Goal: Task Accomplishment & Management: Use online tool/utility

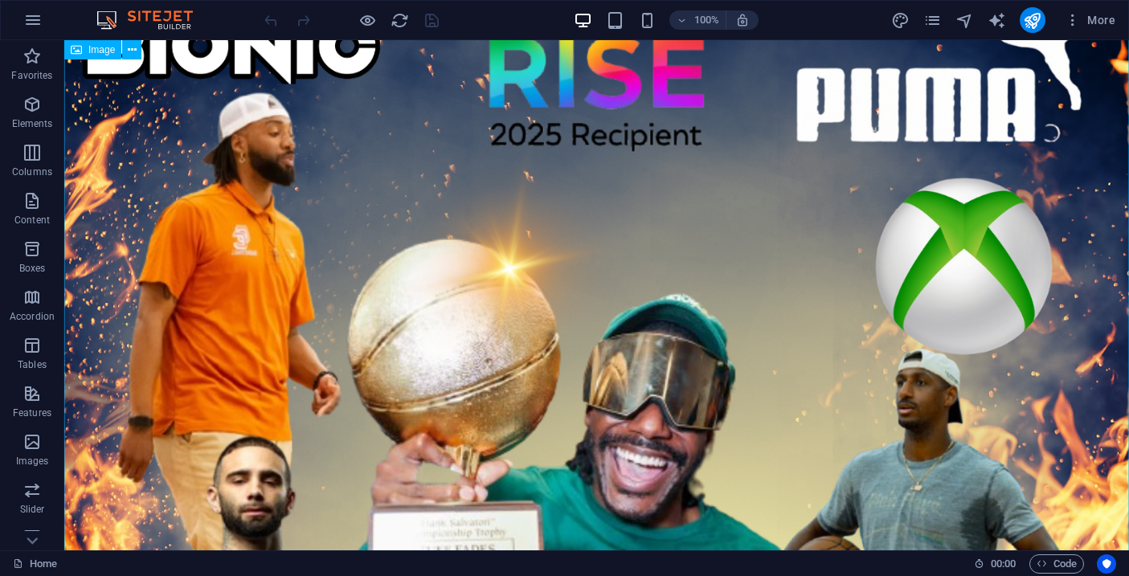
scroll to position [74, 0]
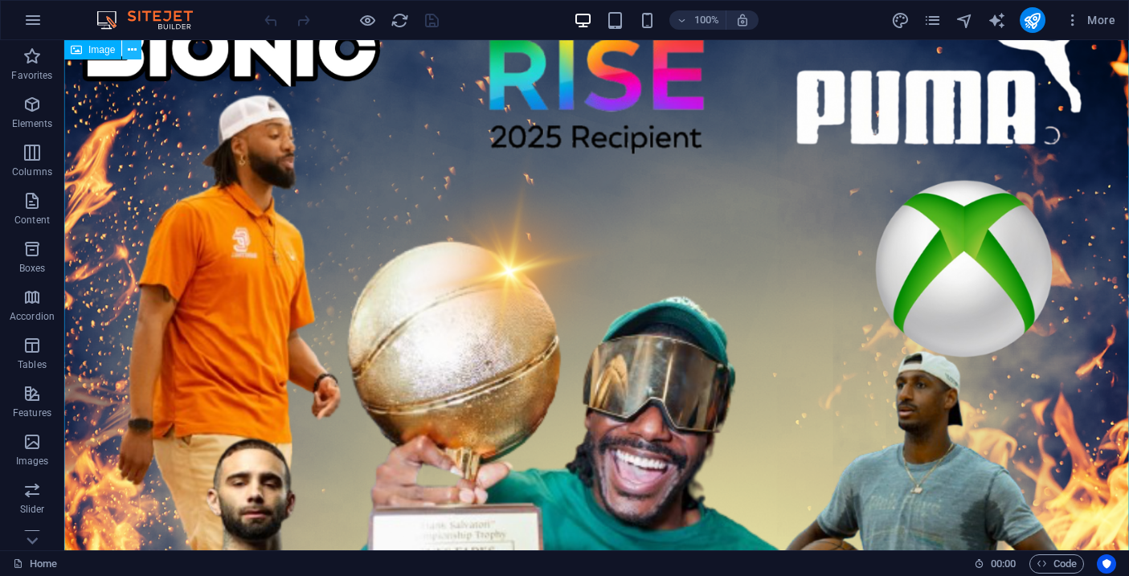
click at [135, 47] on icon at bounding box center [132, 50] width 9 height 17
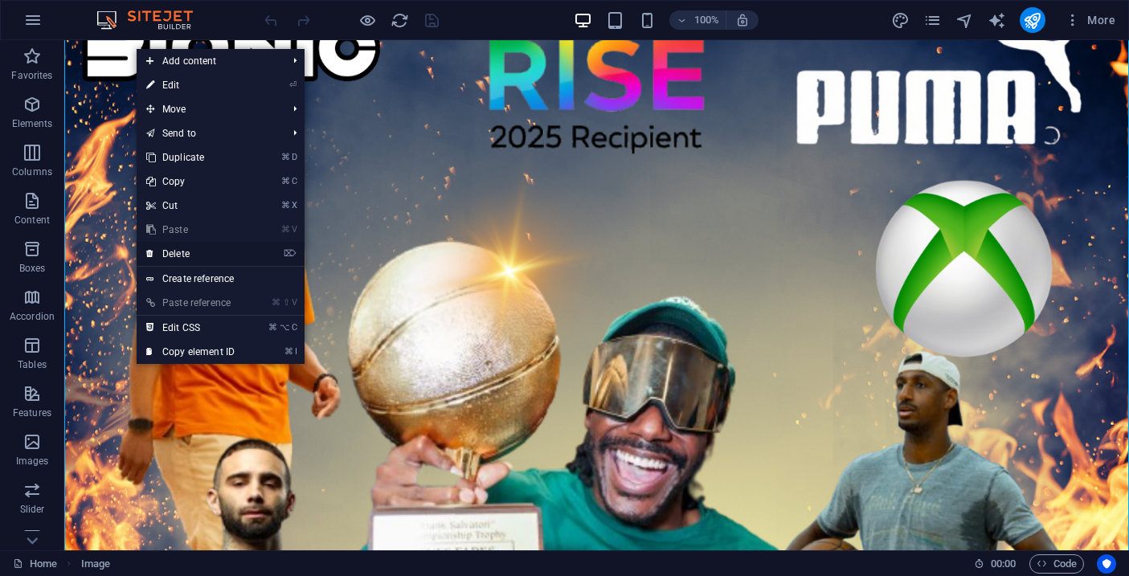
click at [198, 256] on link "⌦ Delete" at bounding box center [191, 254] width 108 height 24
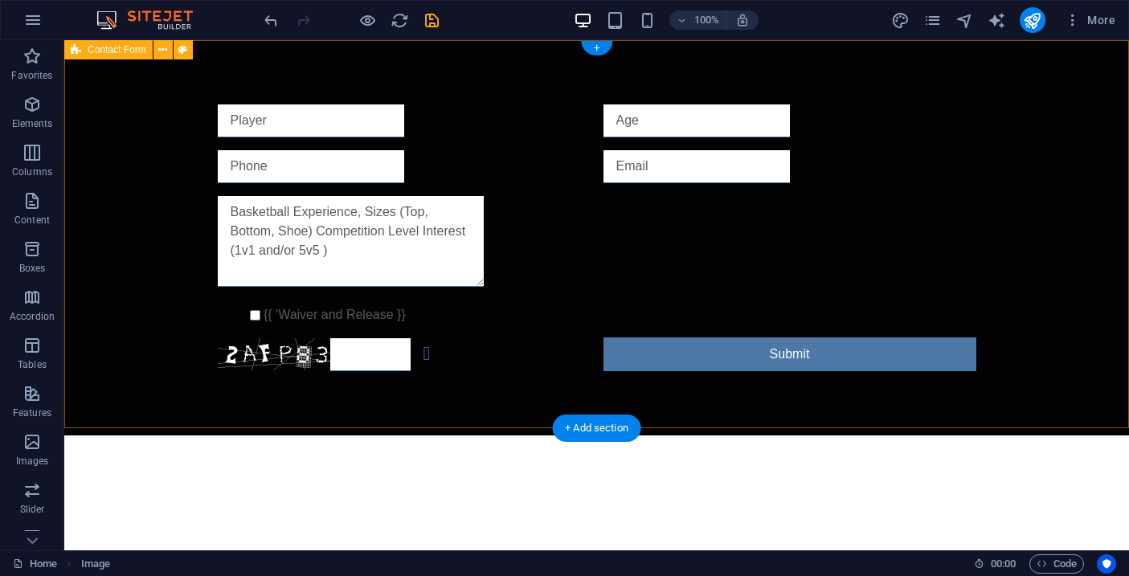
scroll to position [0, 0]
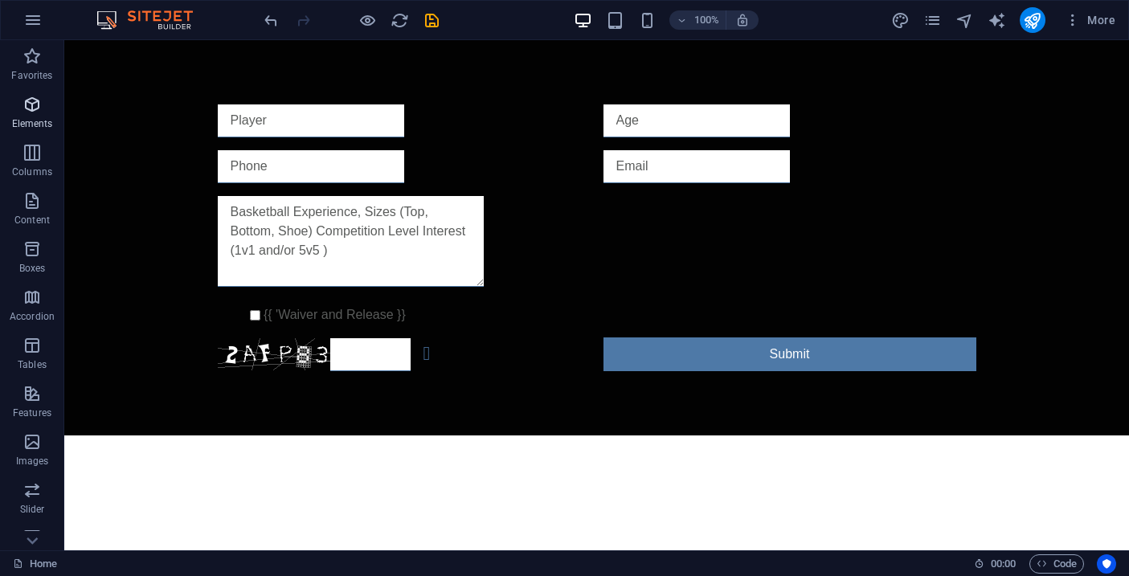
click at [37, 107] on icon "button" at bounding box center [31, 104] width 19 height 19
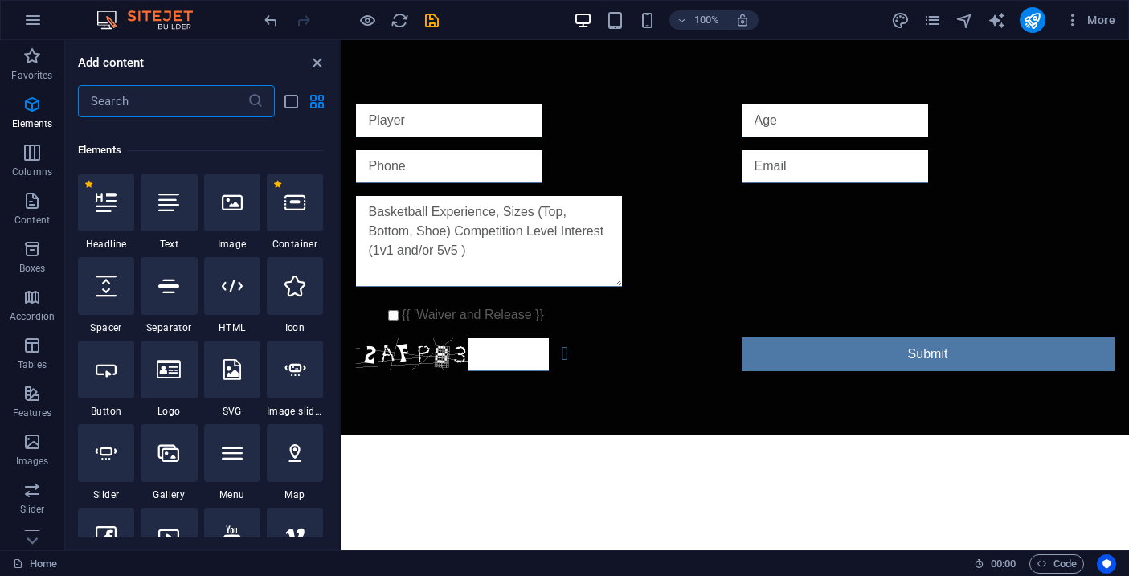
scroll to position [171, 0]
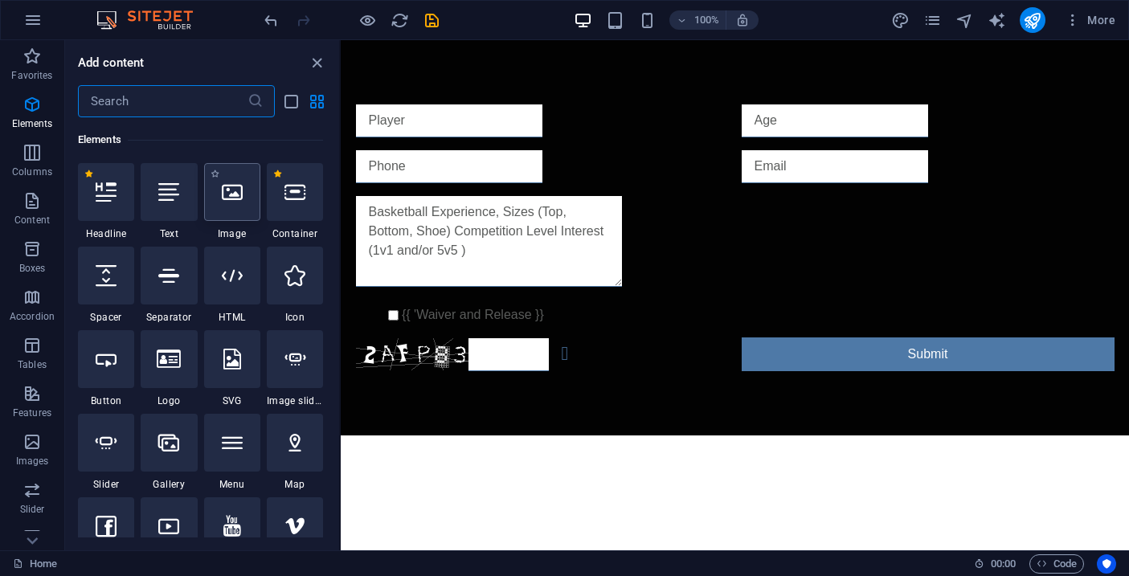
click at [232, 205] on div at bounding box center [232, 192] width 56 height 58
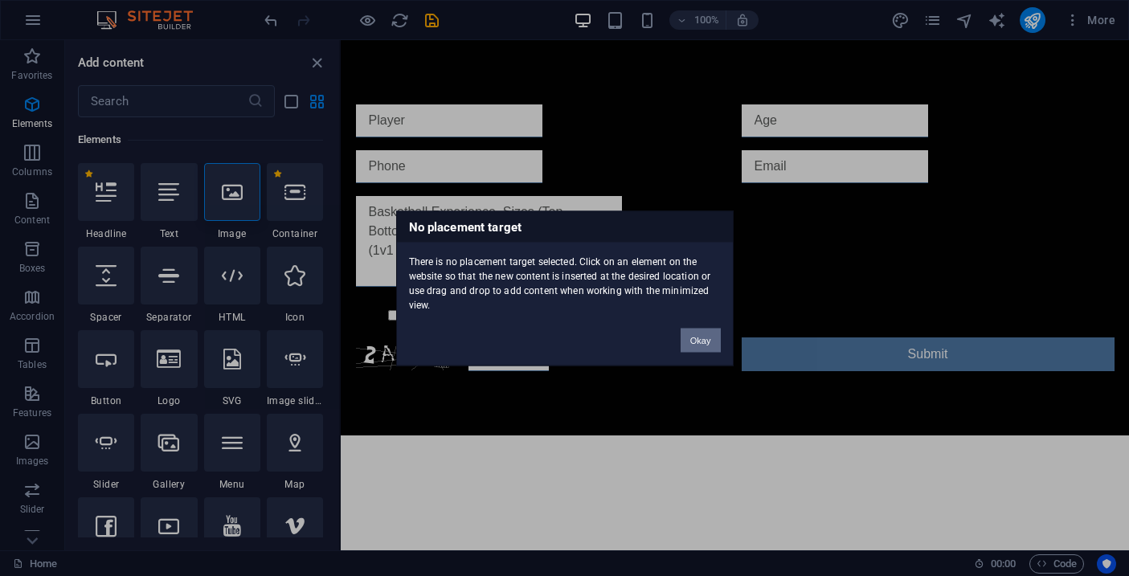
click at [705, 345] on button "Okay" at bounding box center [701, 340] width 40 height 24
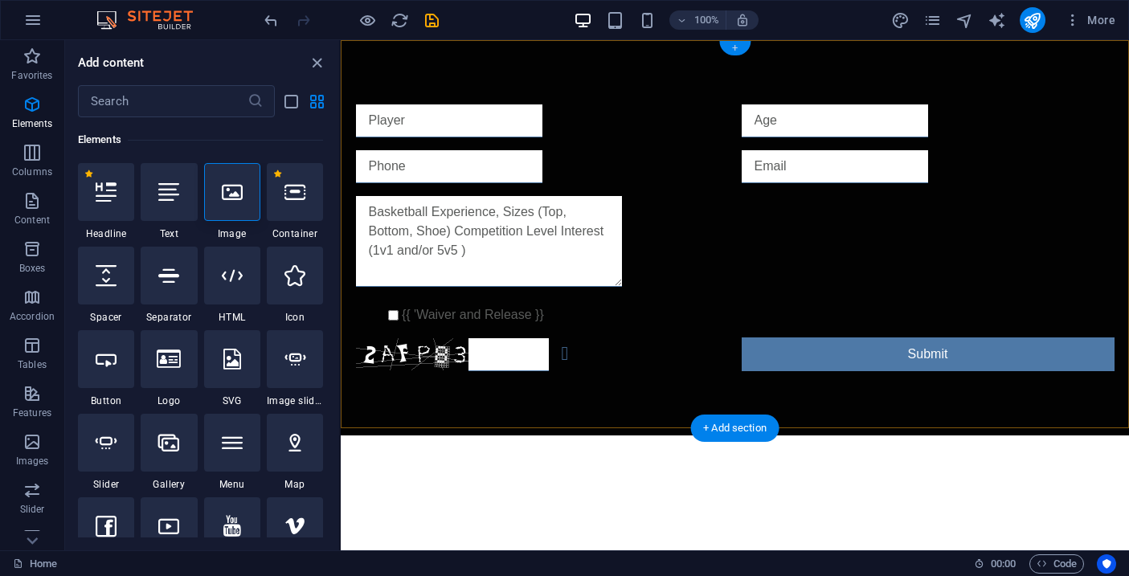
click at [735, 47] on div "+" at bounding box center [734, 48] width 31 height 14
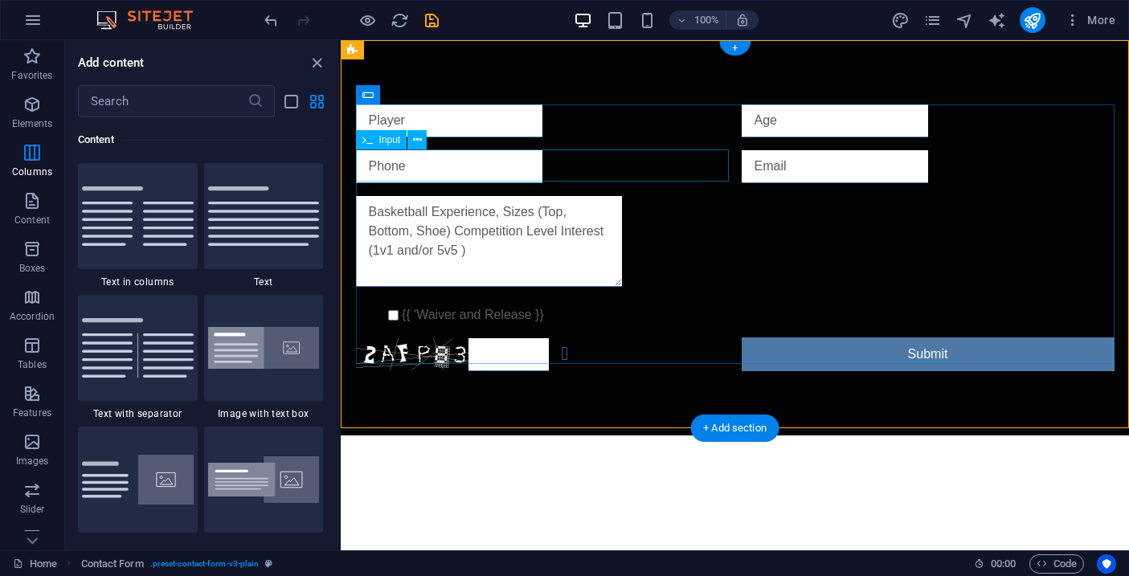
scroll to position [2811, 0]
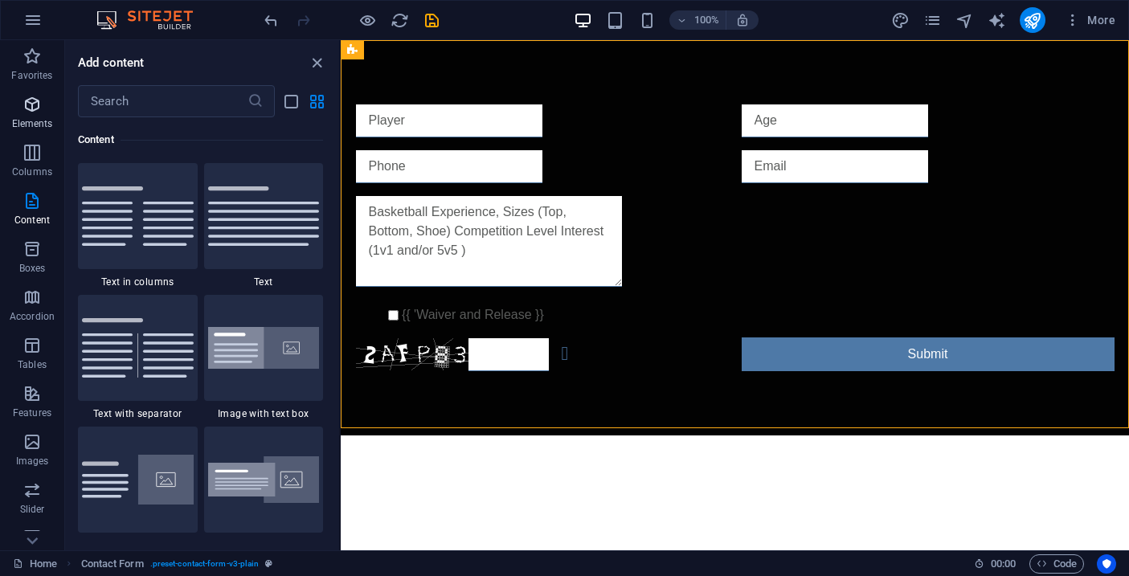
click at [26, 116] on span "Elements" at bounding box center [32, 114] width 64 height 39
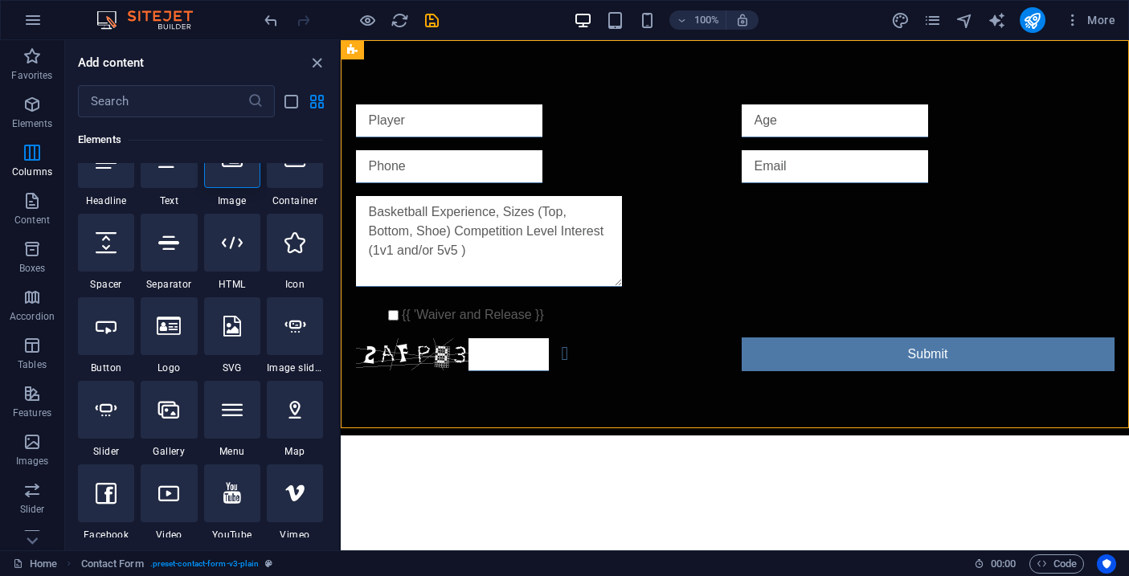
scroll to position [171, 0]
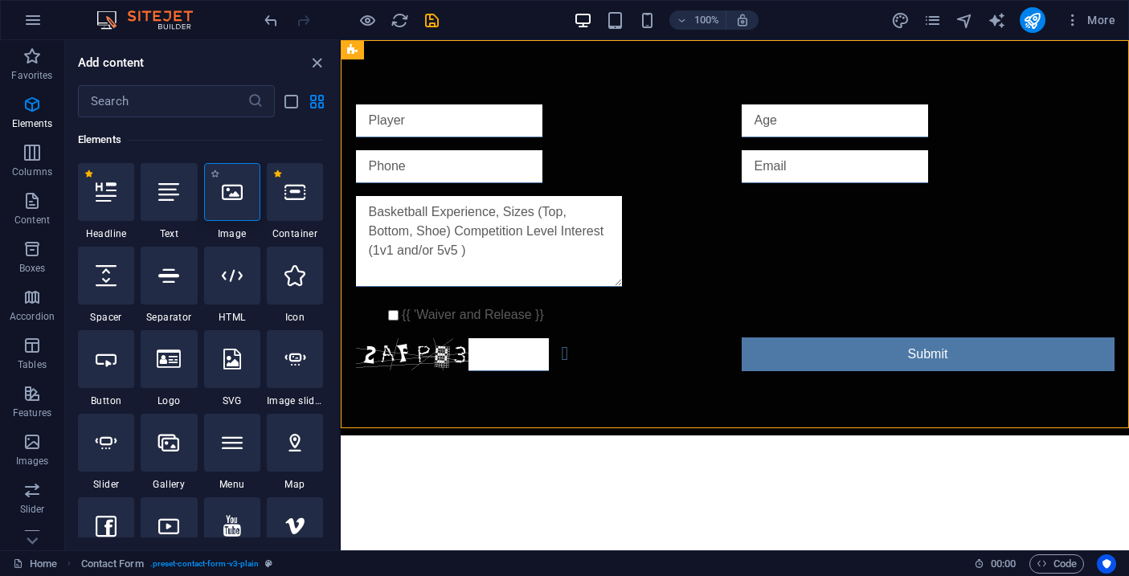
click at [242, 208] on div at bounding box center [232, 192] width 56 height 58
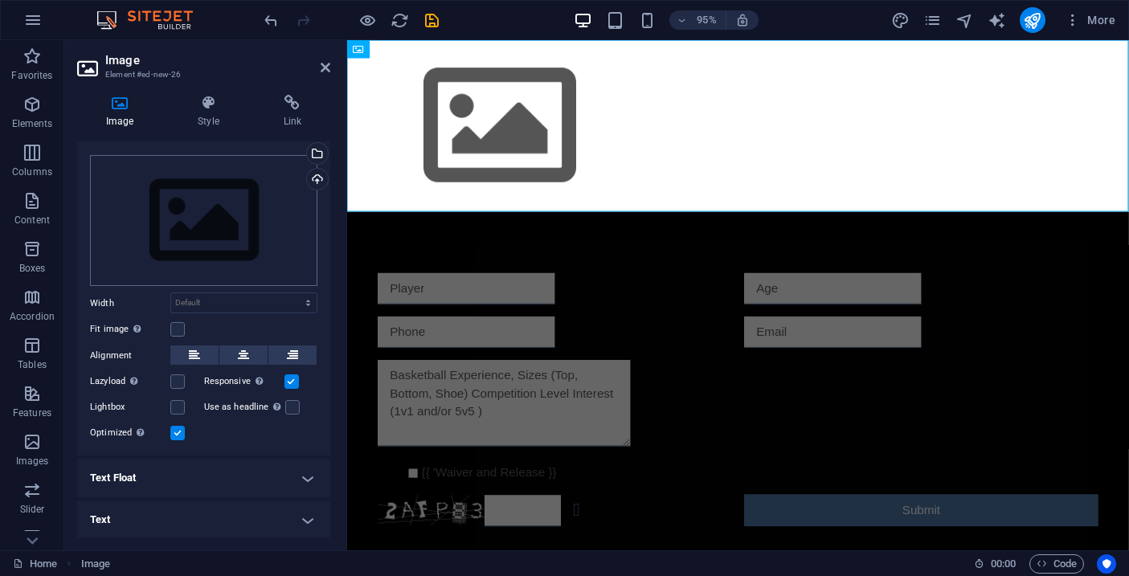
scroll to position [0, 0]
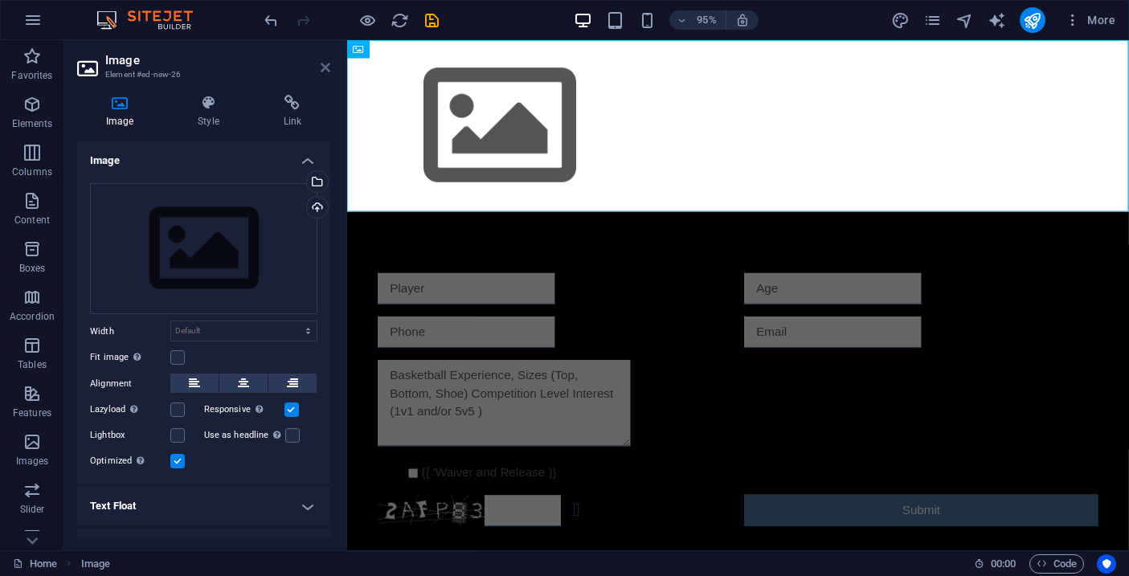
click at [324, 67] on icon at bounding box center [326, 67] width 10 height 13
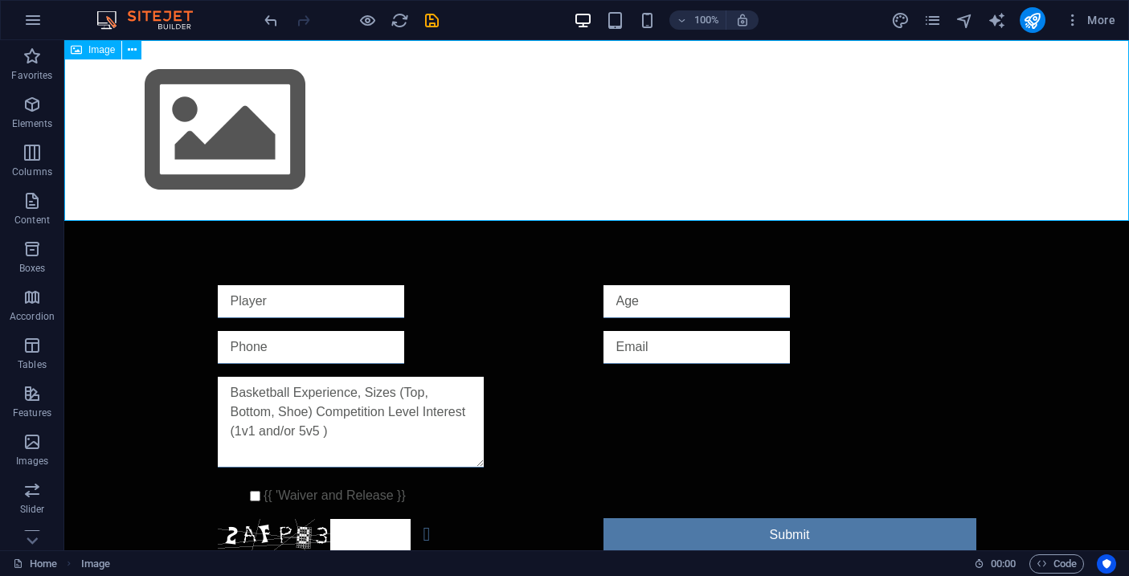
click at [107, 50] on span "Image" at bounding box center [101, 50] width 27 height 10
click at [130, 54] on icon at bounding box center [132, 50] width 9 height 17
click at [130, 119] on figure at bounding box center [596, 130] width 1065 height 181
click at [117, 101] on figure at bounding box center [596, 130] width 1065 height 181
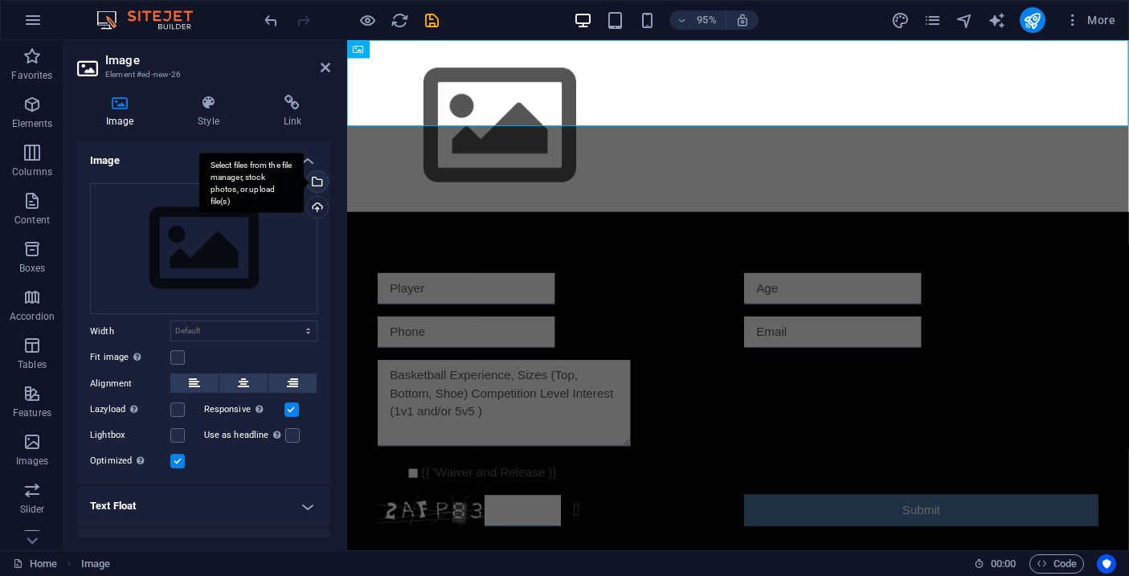
click at [314, 177] on div "Select files from the file manager, stock photos, or upload file(s)" at bounding box center [316, 183] width 24 height 24
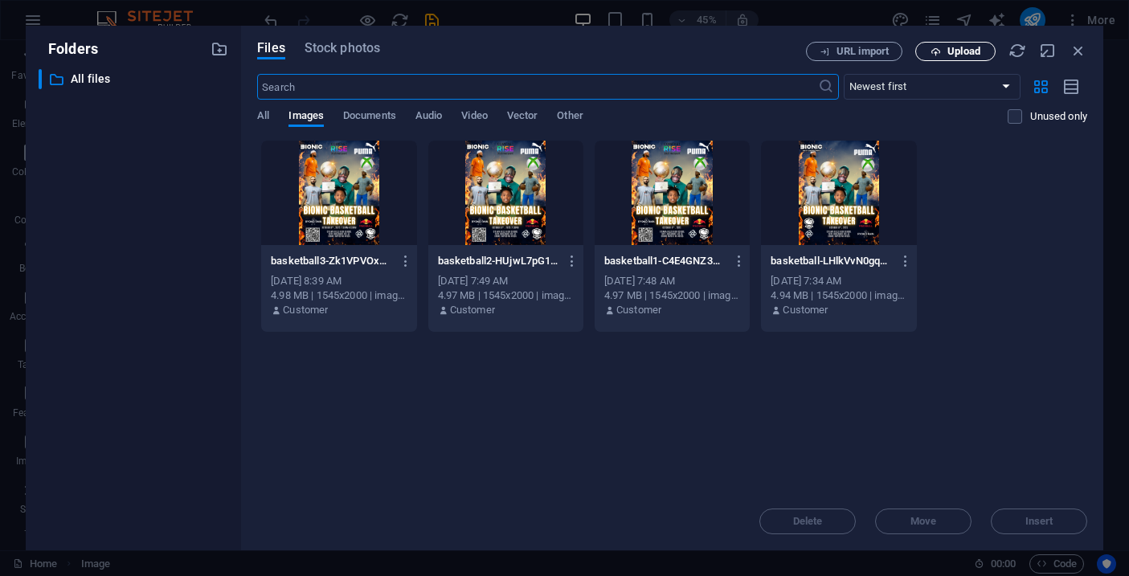
click at [948, 51] on span "Upload" at bounding box center [963, 52] width 33 height 10
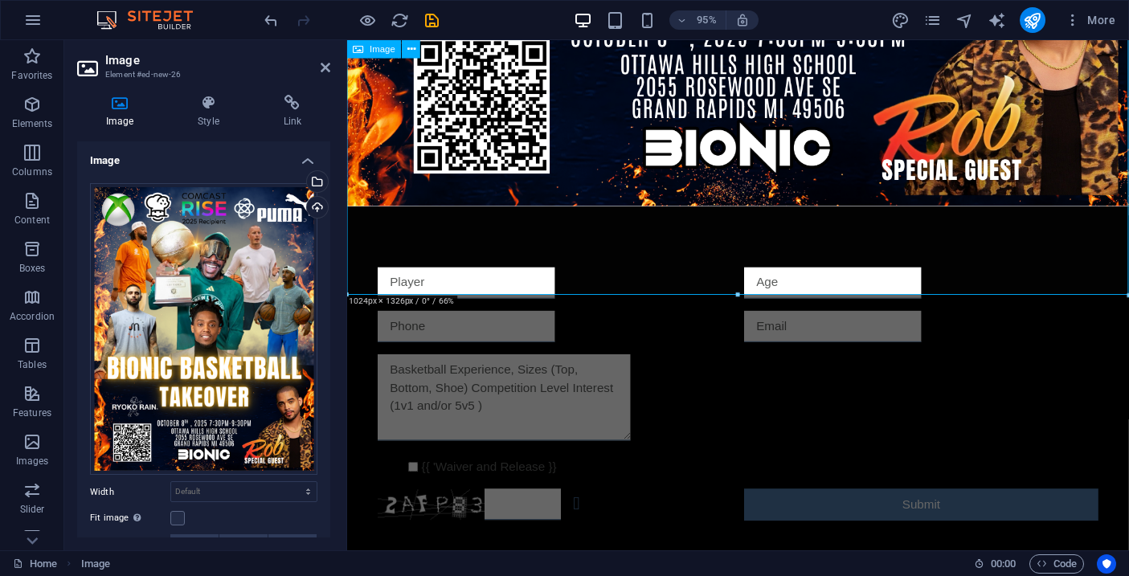
scroll to position [917, 0]
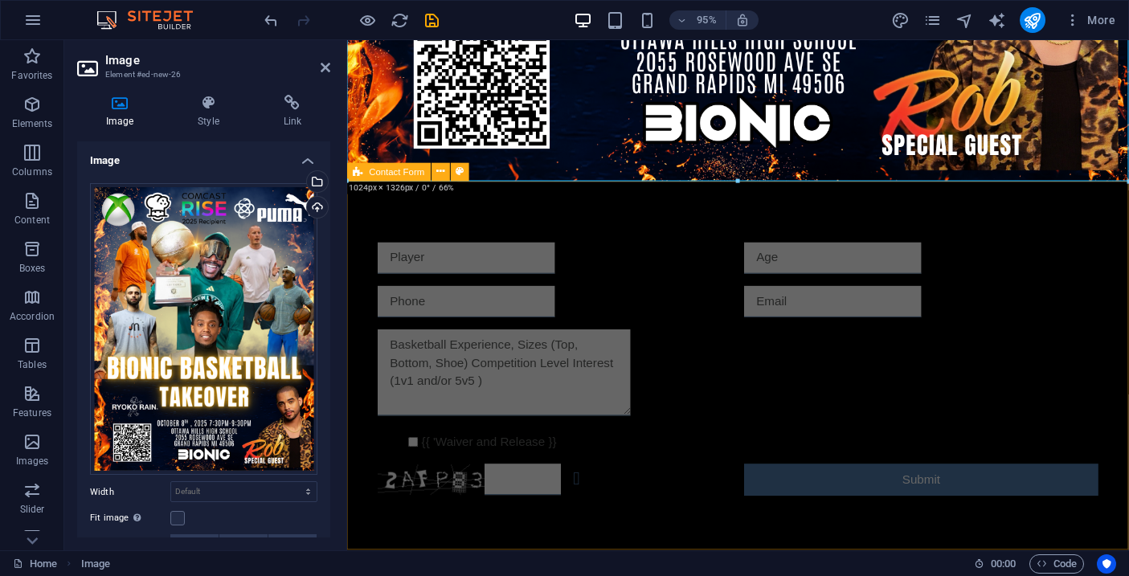
click at [579, 222] on div "{{ 'Waiver and Release }} Unreadable? Regenerate Submit" at bounding box center [758, 386] width 823 height 395
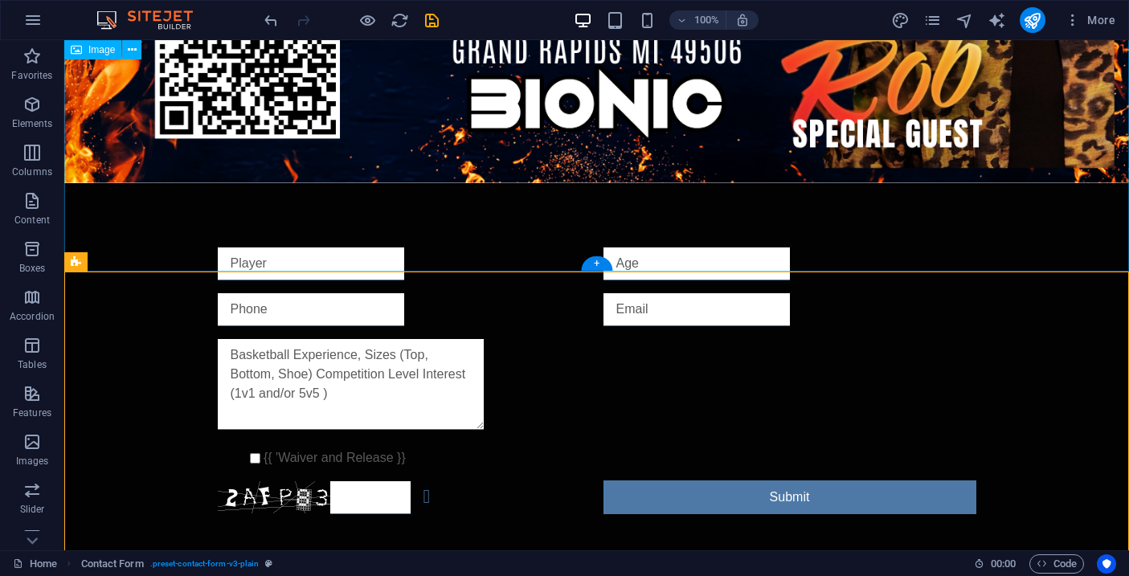
scroll to position [1256, 0]
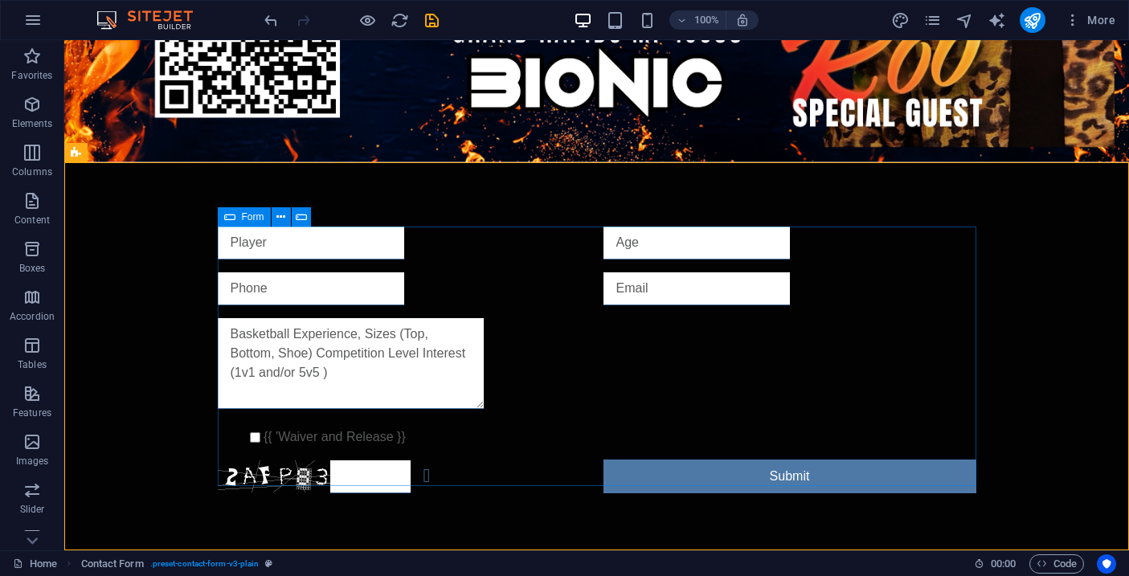
click at [229, 215] on icon at bounding box center [229, 216] width 11 height 19
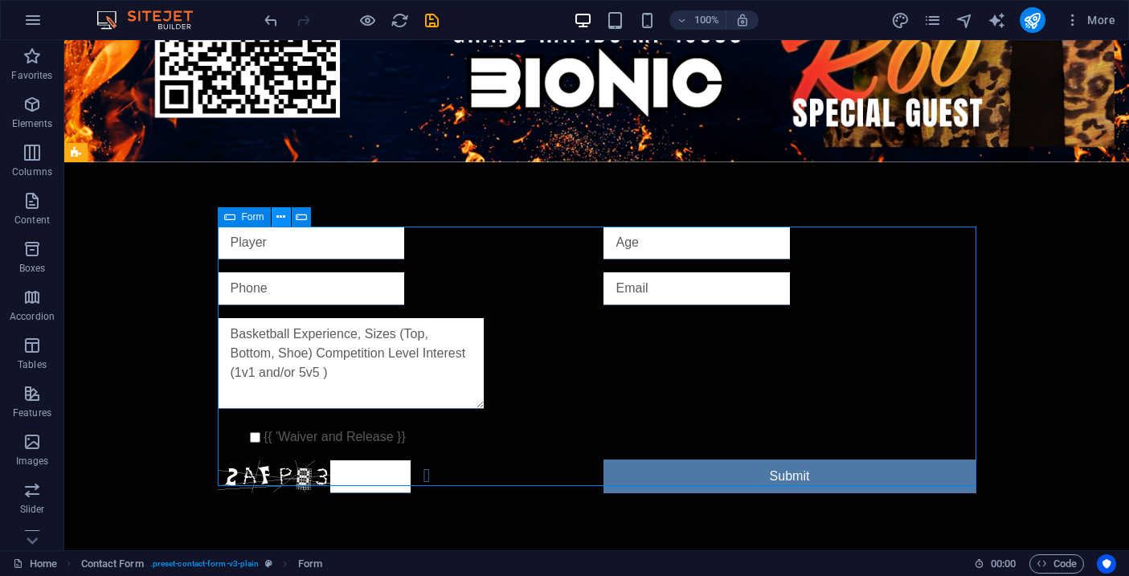
click at [284, 216] on icon at bounding box center [280, 217] width 9 height 17
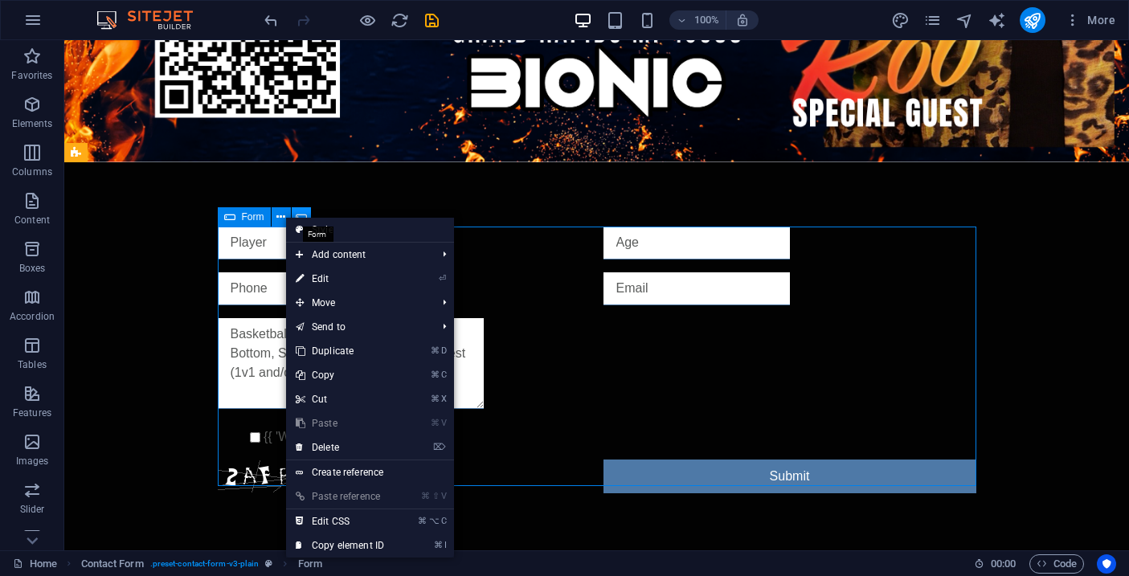
click at [304, 212] on icon at bounding box center [301, 217] width 11 height 17
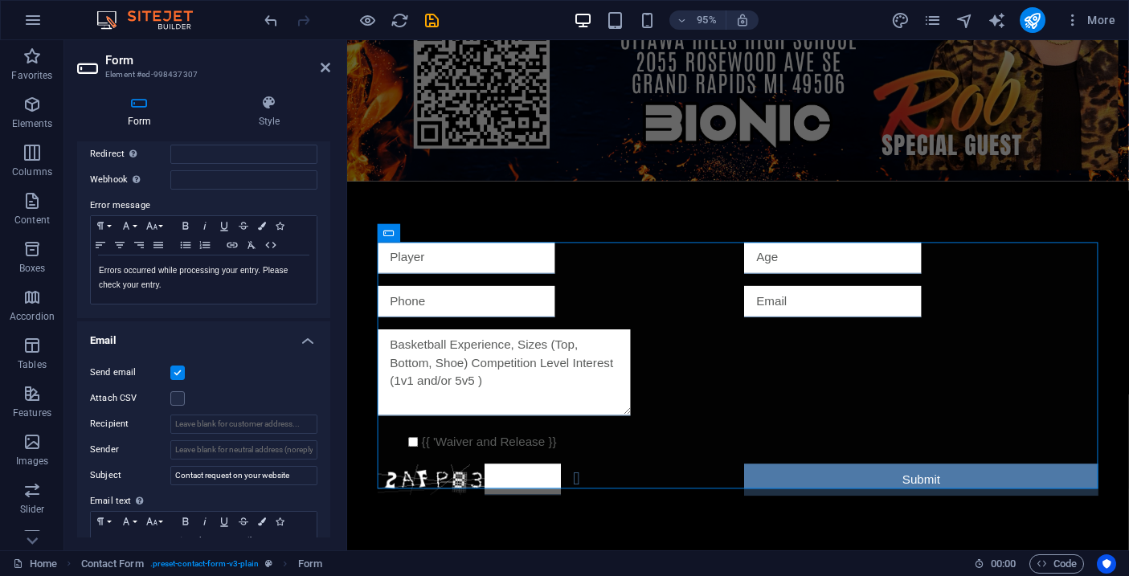
scroll to position [230, 0]
click at [208, 428] on input "Recipient" at bounding box center [243, 425] width 147 height 19
click at [220, 447] on input "Sender" at bounding box center [243, 451] width 147 height 19
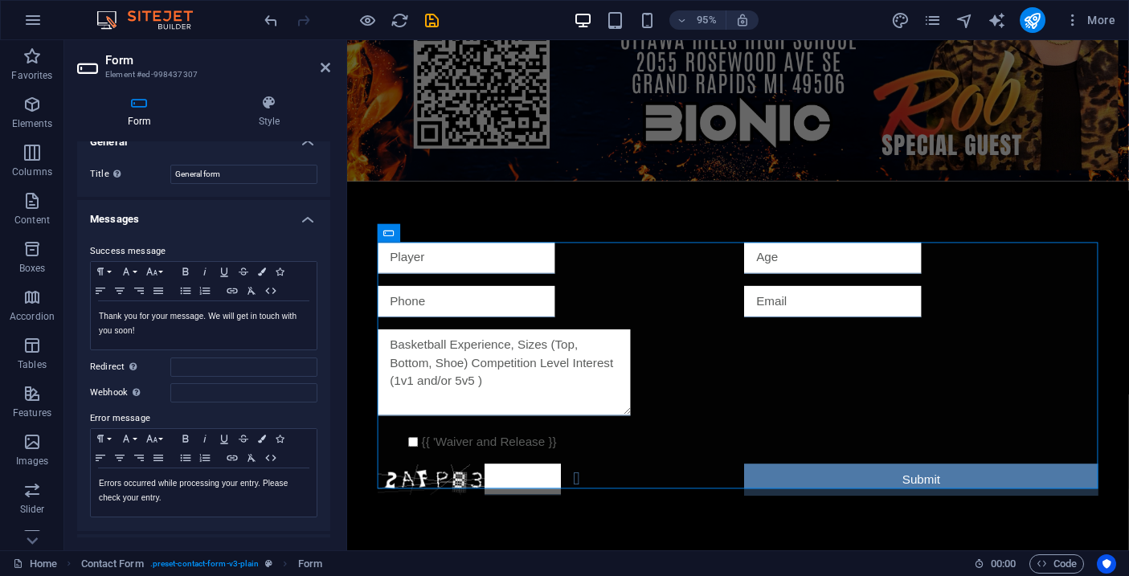
scroll to position [0, 0]
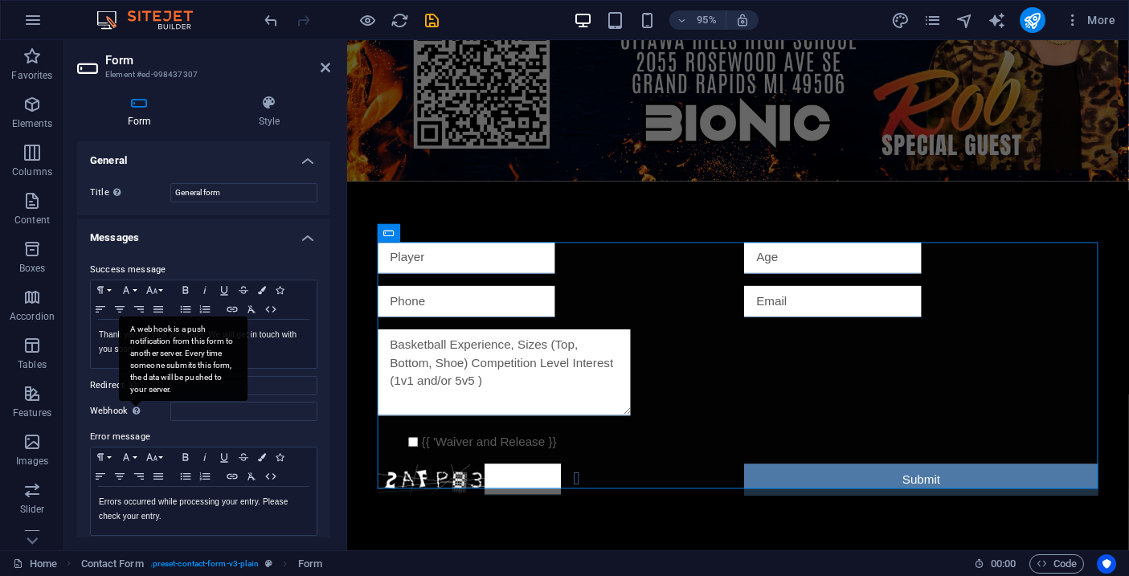
click at [138, 401] on div "A webhook is a push notification from this form to another server. Every time s…" at bounding box center [183, 359] width 129 height 84
click at [170, 407] on input "Webhook A webhook is a push notification from this form to another server. Ever…" at bounding box center [243, 411] width 147 height 19
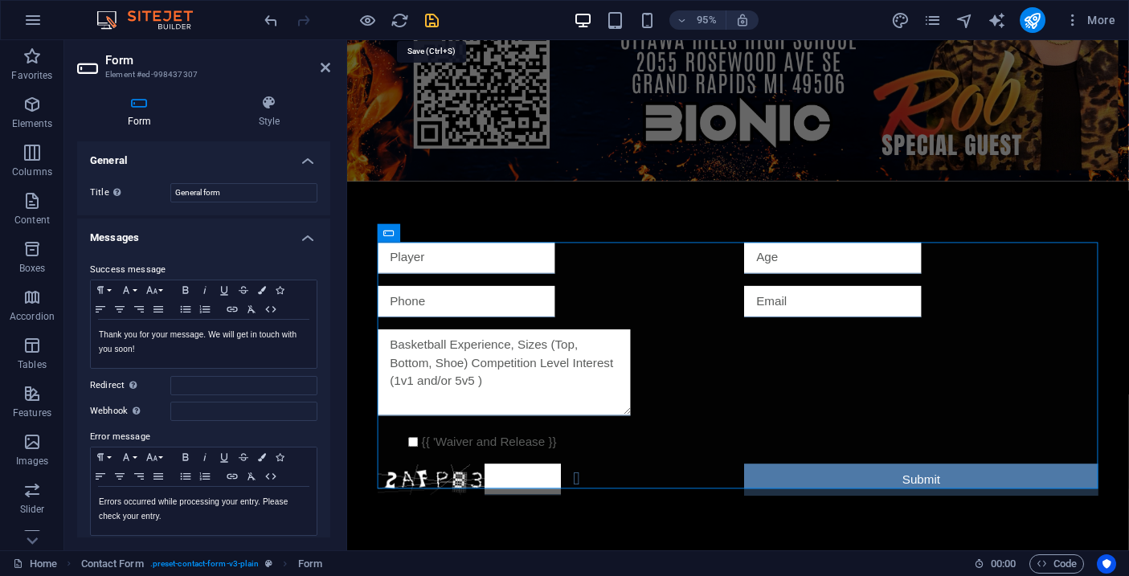
click at [435, 23] on icon "save" at bounding box center [432, 20] width 18 height 18
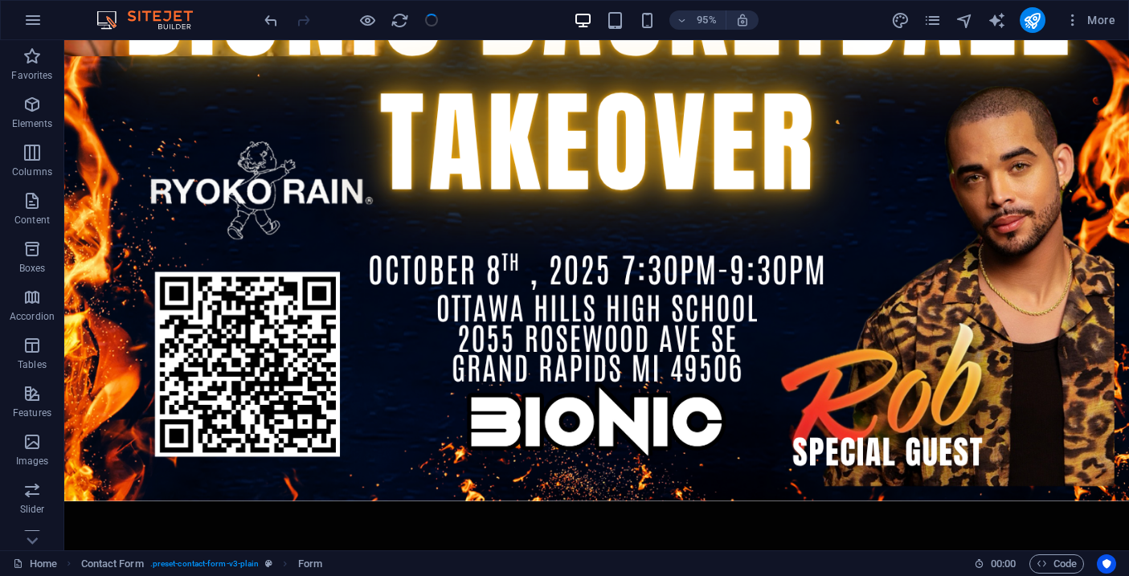
checkbox input "false"
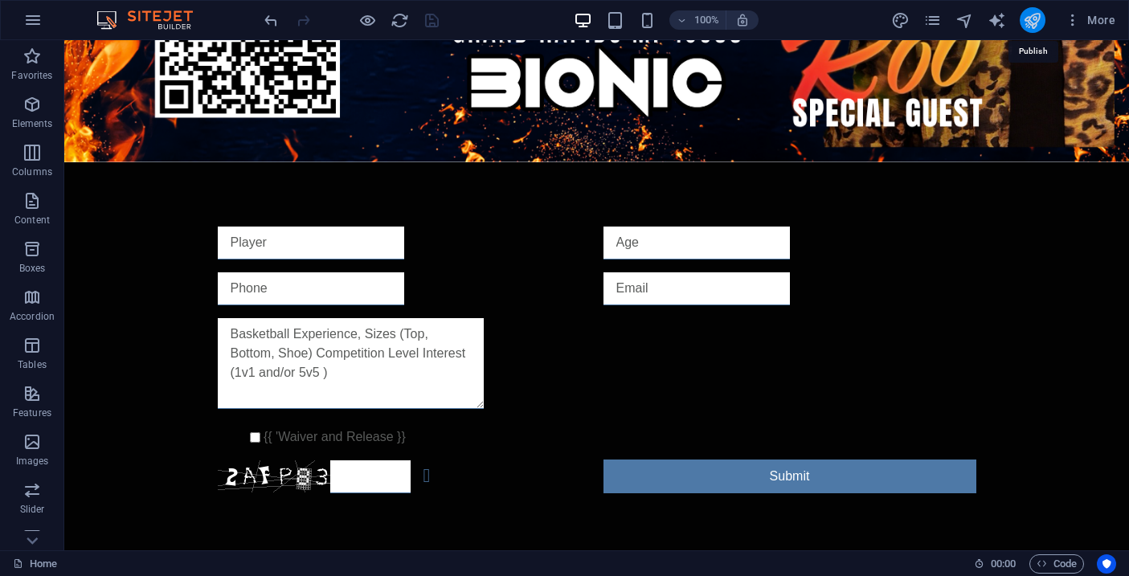
click at [1031, 21] on icon "publish" at bounding box center [1032, 20] width 18 height 18
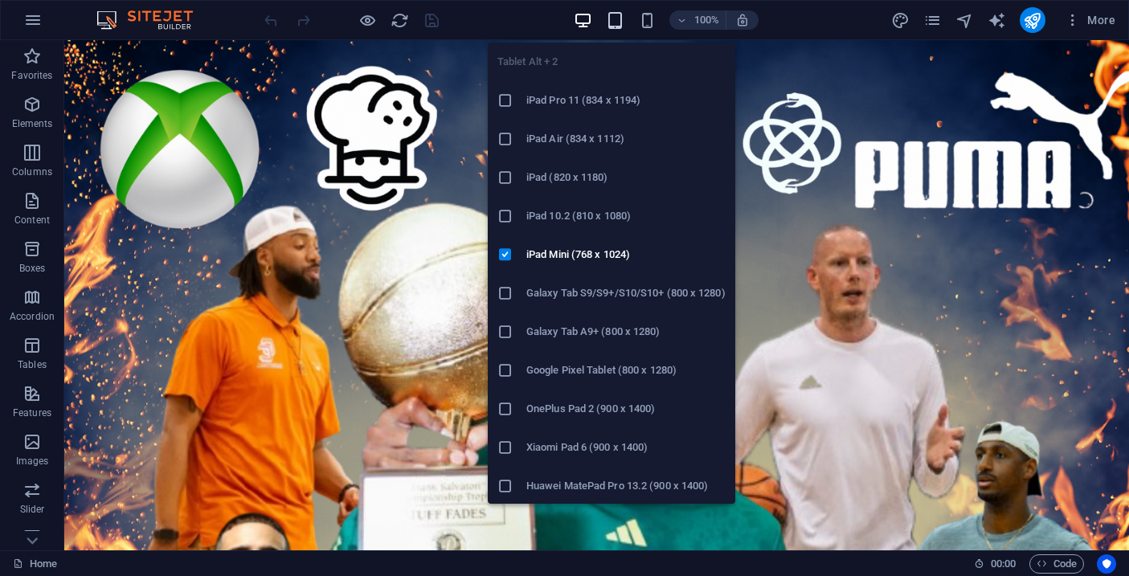
click at [613, 22] on icon "button" at bounding box center [615, 20] width 18 height 18
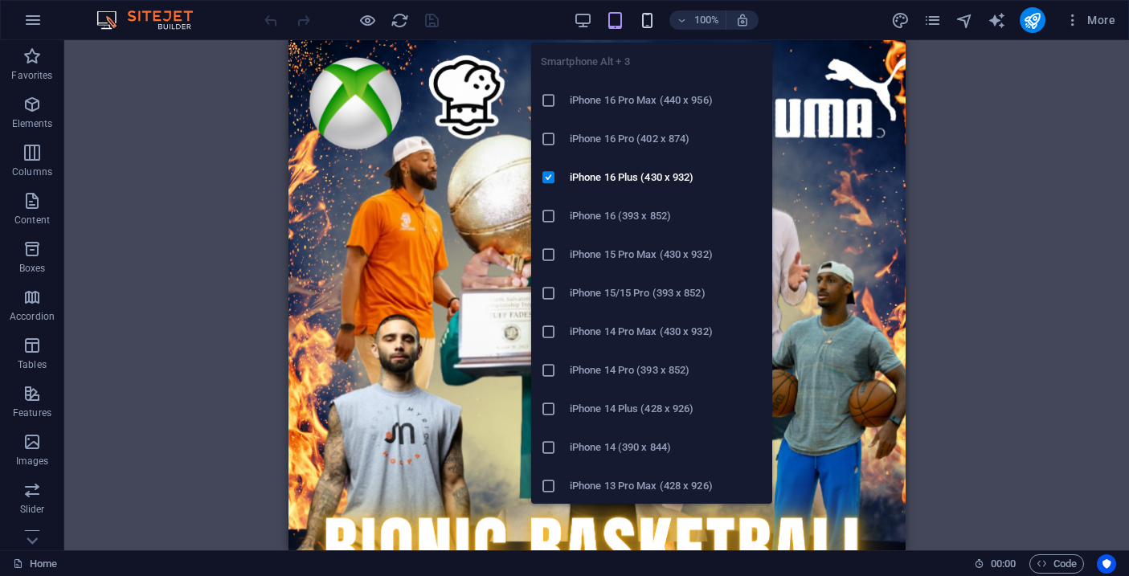
click at [644, 22] on icon "button" at bounding box center [647, 20] width 18 height 18
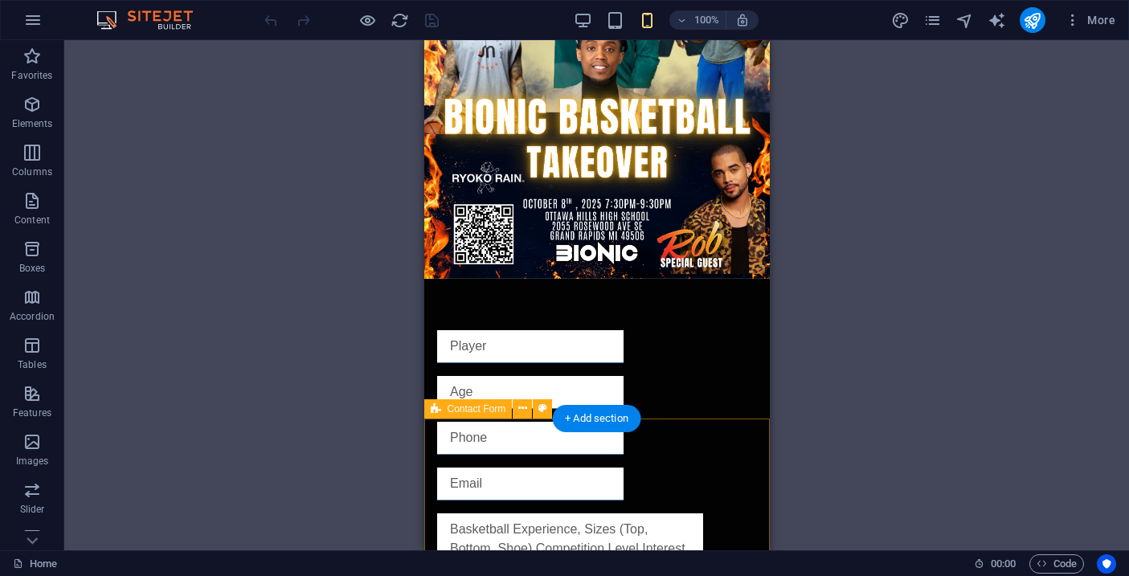
scroll to position [229, 0]
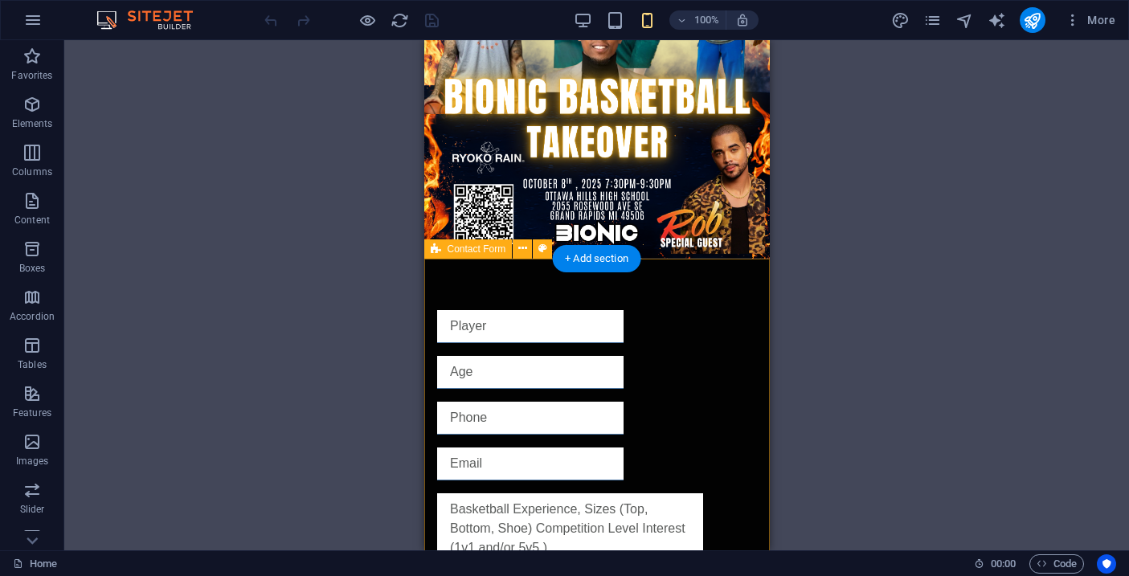
click at [526, 286] on div "{{ 'Waiver and Release }} Unreadable? Regenerate Submit" at bounding box center [595, 512] width 345 height 507
click at [464, 276] on div "{{ 'Waiver and Release }} Unreadable? Regenerate Submit" at bounding box center [595, 512] width 345 height 507
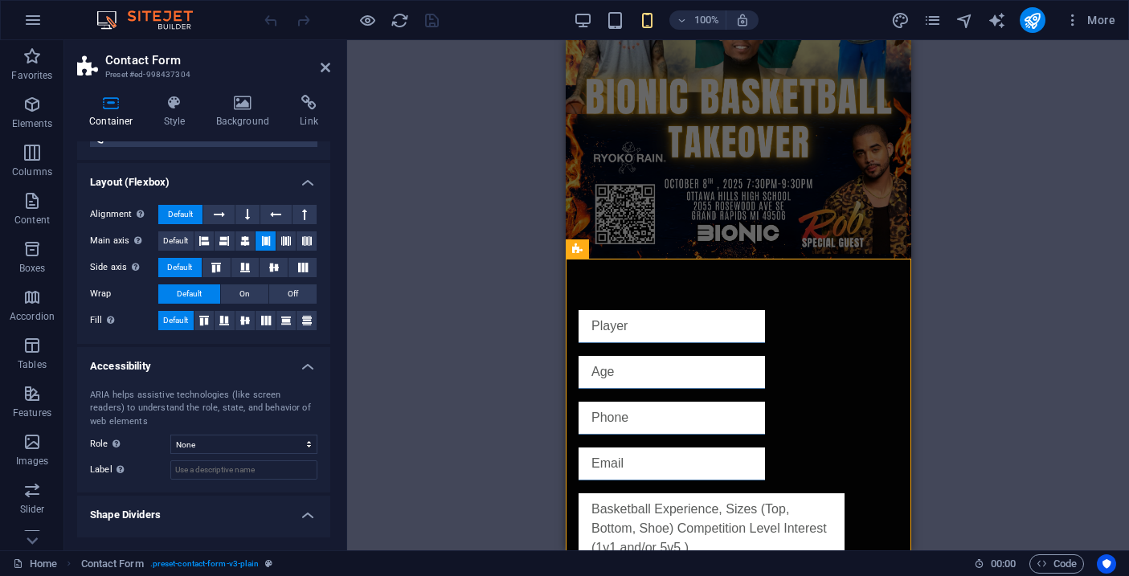
scroll to position [227, 0]
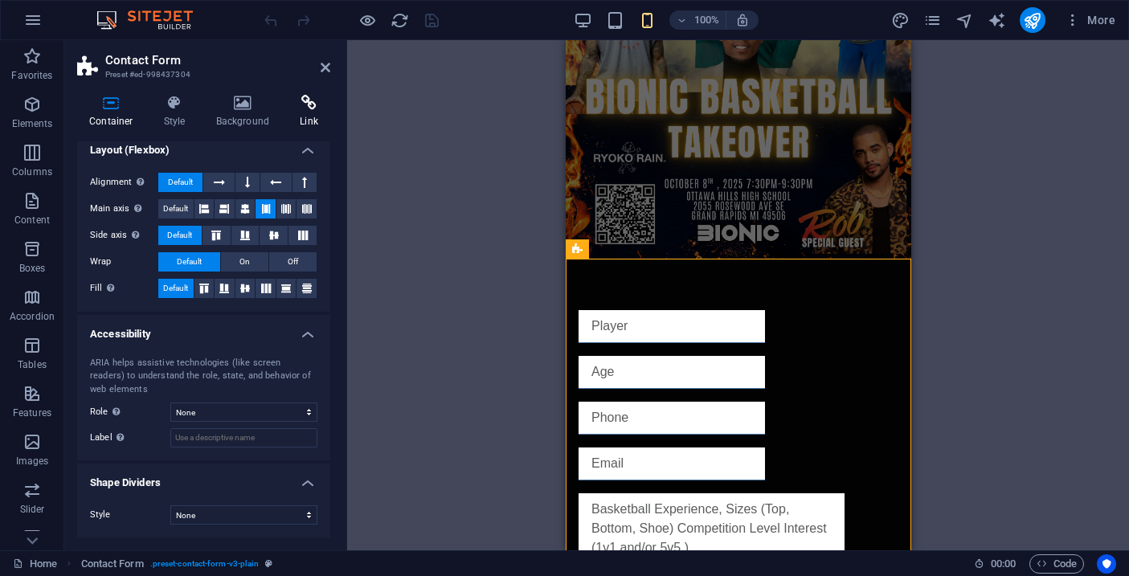
click at [309, 104] on icon at bounding box center [309, 103] width 43 height 16
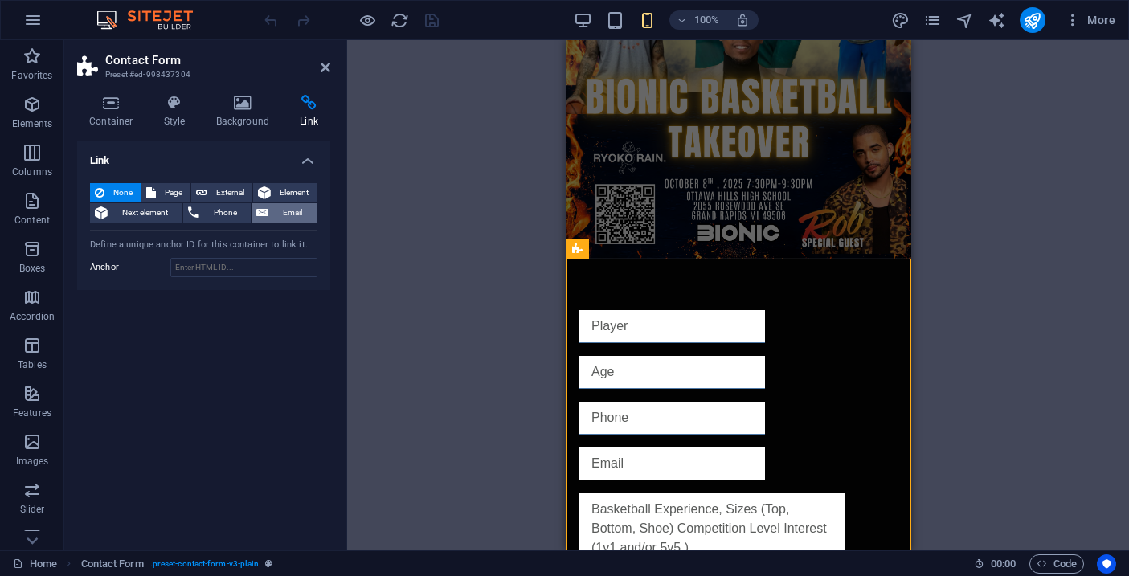
click at [299, 215] on span "Email" at bounding box center [292, 212] width 39 height 19
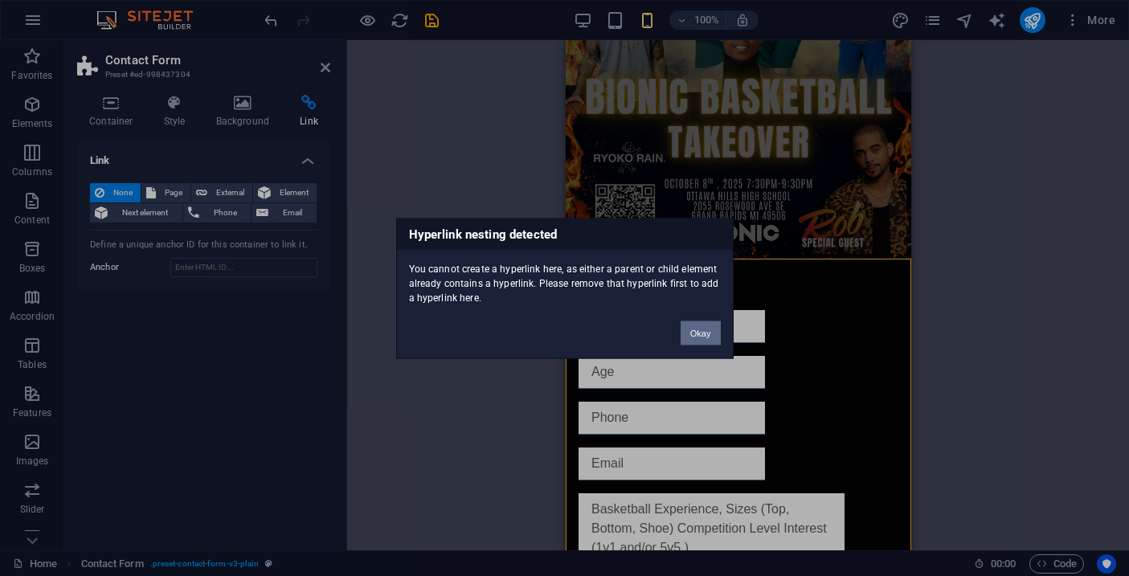
click at [703, 337] on button "Okay" at bounding box center [701, 333] width 40 height 24
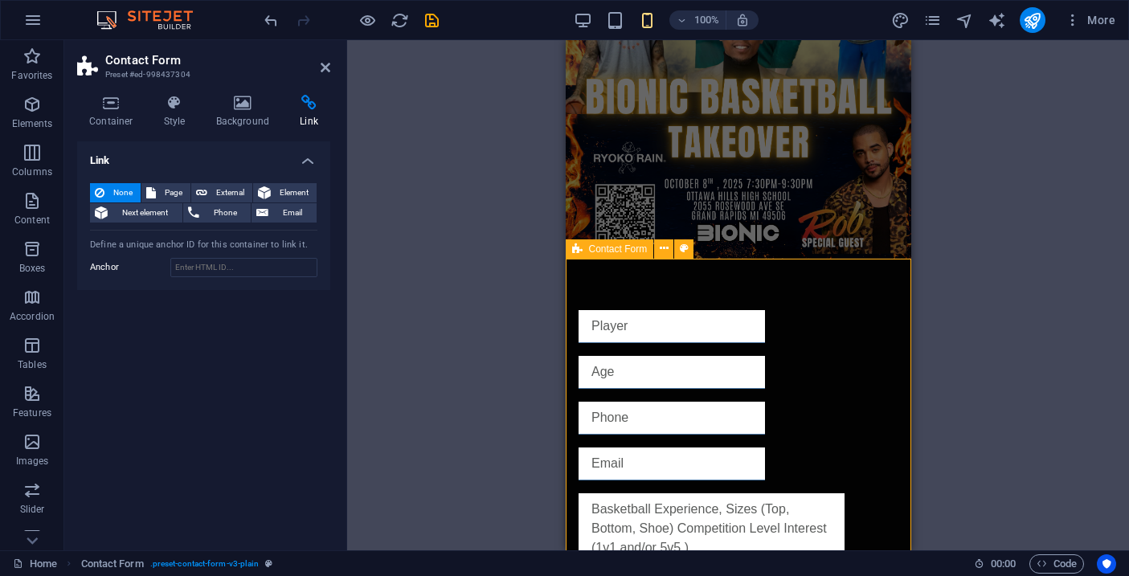
click at [716, 301] on div "{{ 'Waiver and Release }} Unreadable? Regenerate Submit" at bounding box center [737, 512] width 345 height 507
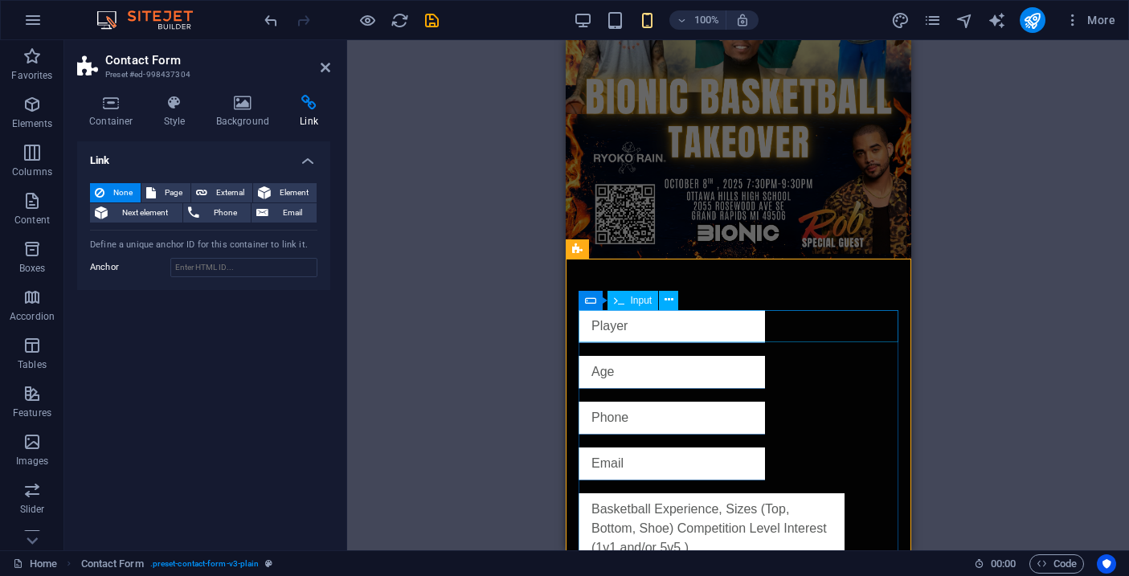
click at [711, 330] on input "text" at bounding box center [671, 326] width 186 height 33
click at [740, 294] on div "{{ 'Waiver and Release }} Unreadable? Regenerate Submit" at bounding box center [737, 512] width 345 height 507
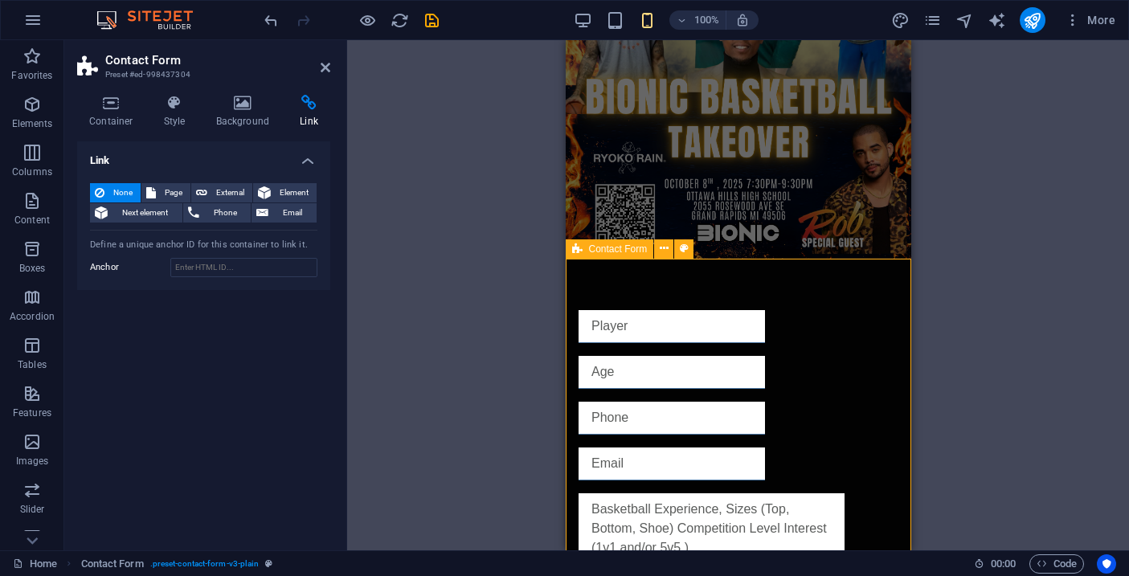
click at [740, 294] on div "{{ 'Waiver and Release }} Unreadable? Regenerate Submit" at bounding box center [737, 512] width 345 height 507
click at [664, 247] on icon at bounding box center [664, 248] width 9 height 17
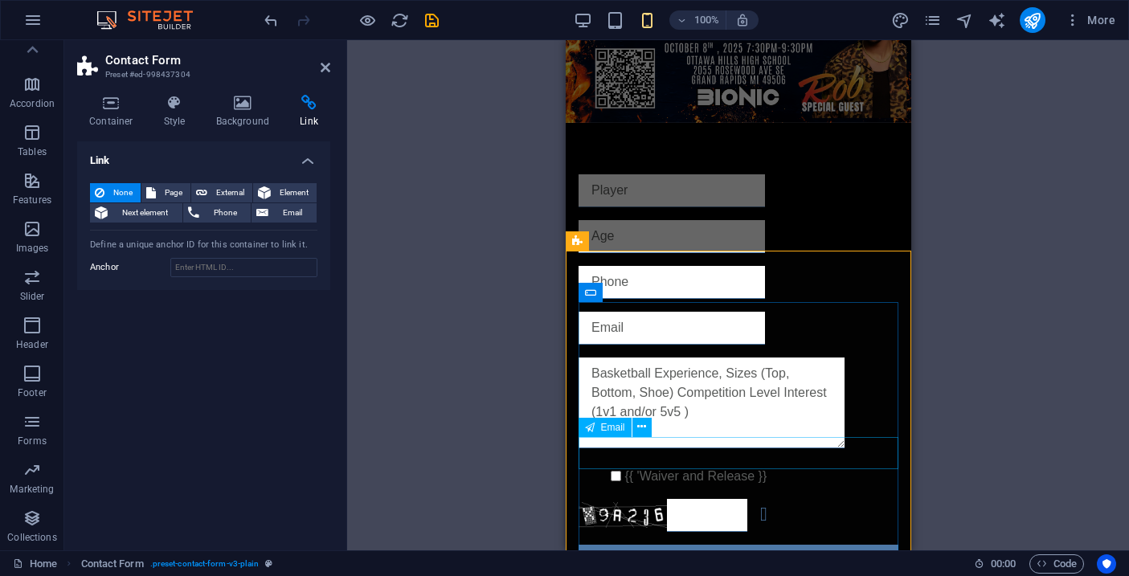
scroll to position [435, 0]
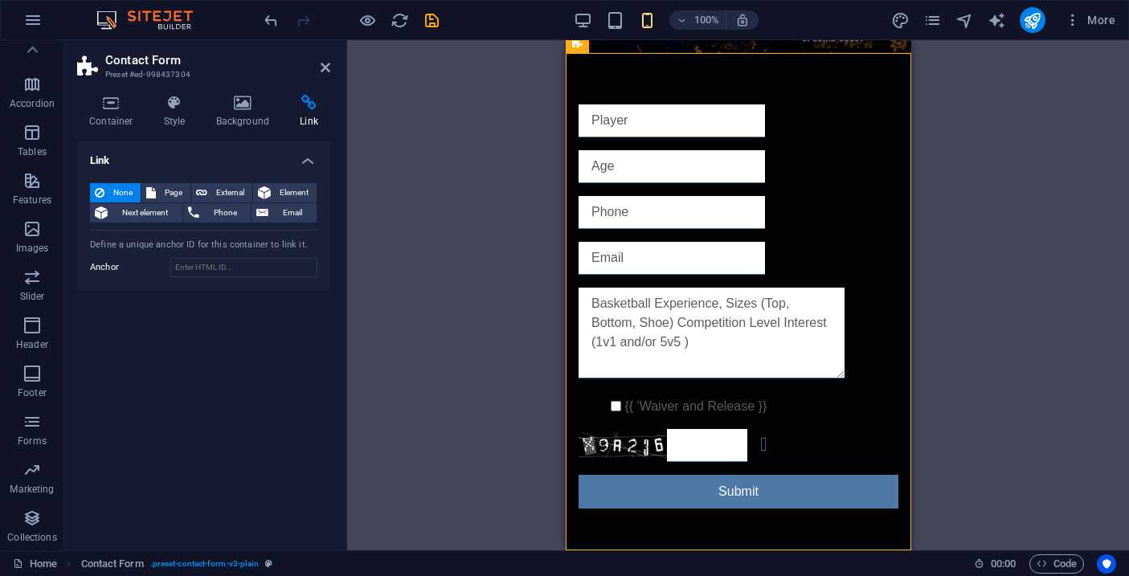
click at [1041, 372] on div "Drag here to replace the existing content. Press “Ctrl” if you want to create a…" at bounding box center [738, 295] width 782 height 510
click at [431, 24] on icon "save" at bounding box center [432, 20] width 18 height 18
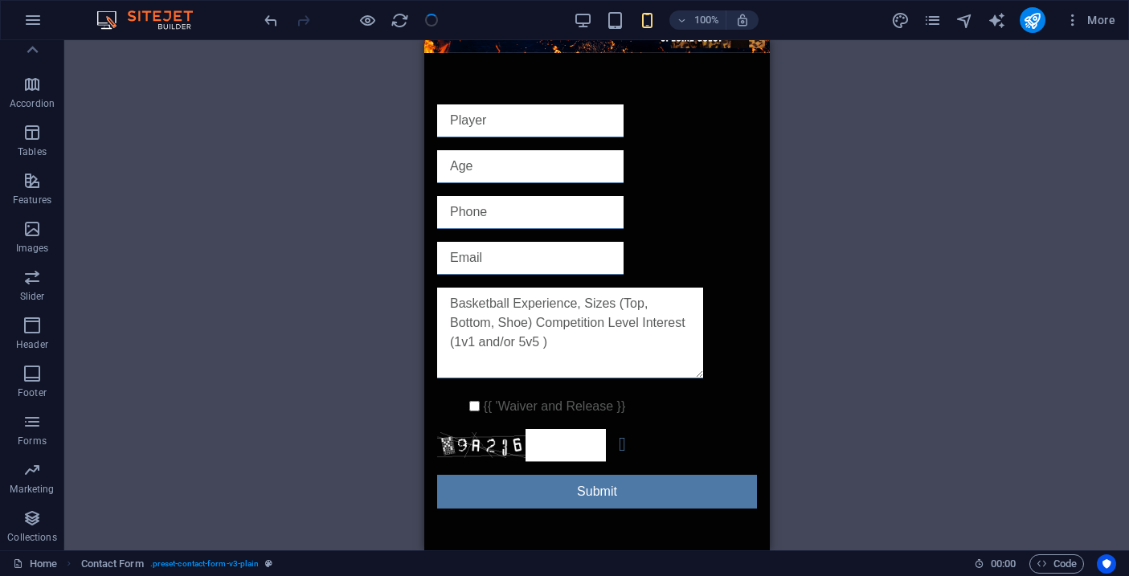
checkbox input "false"
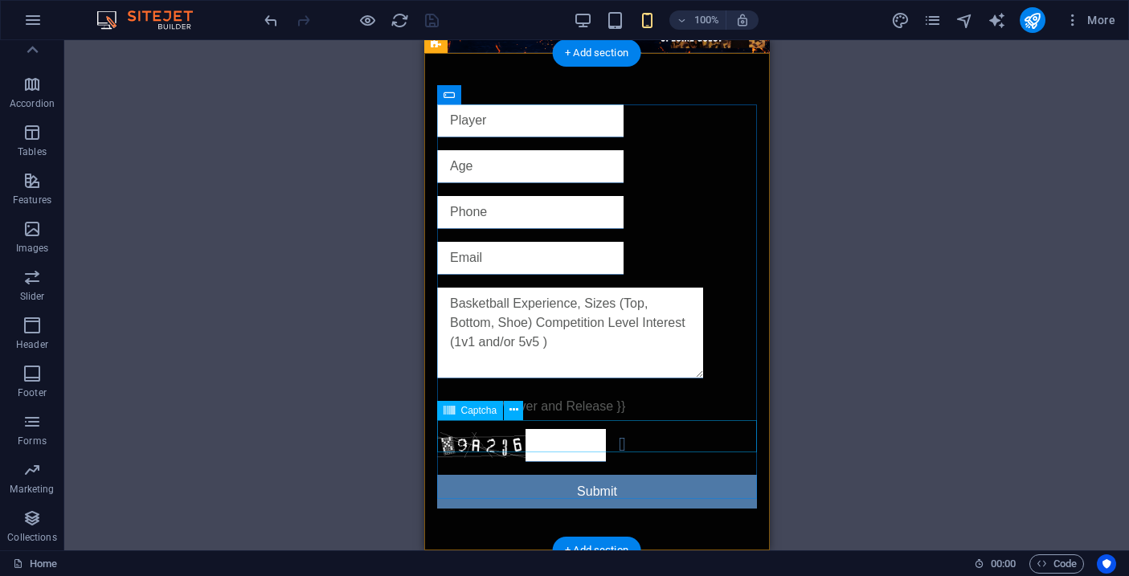
click at [514, 443] on div "Unreadable? Regenerate" at bounding box center [596, 445] width 320 height 33
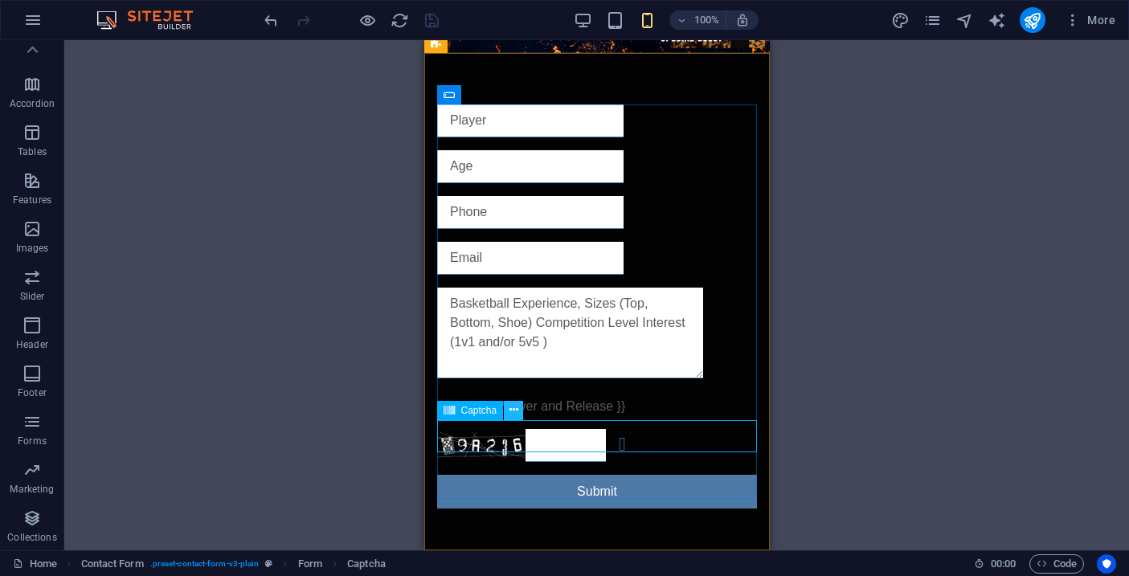
click at [512, 408] on icon at bounding box center [513, 410] width 9 height 17
click at [494, 432] on div "Unreadable? Regenerate" at bounding box center [596, 445] width 320 height 33
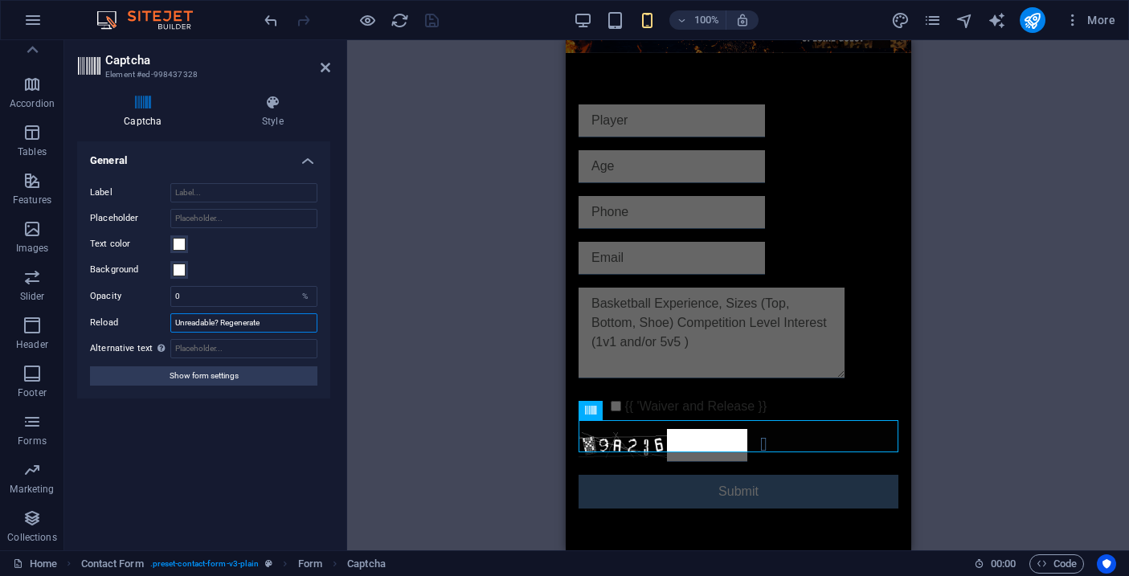
click at [273, 325] on input "Unreadable? Regenerate" at bounding box center [243, 322] width 147 height 19
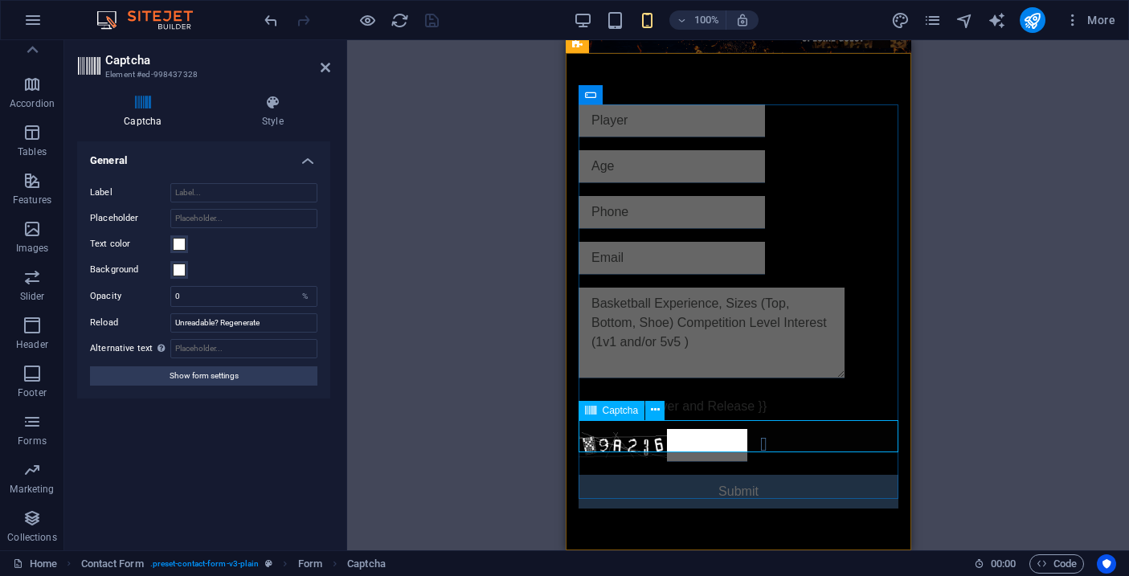
click at [705, 443] on input "text" at bounding box center [706, 445] width 80 height 33
click at [630, 440] on div "Unreadable? Regenerate" at bounding box center [738, 445] width 320 height 33
click at [182, 246] on span at bounding box center [179, 244] width 13 height 13
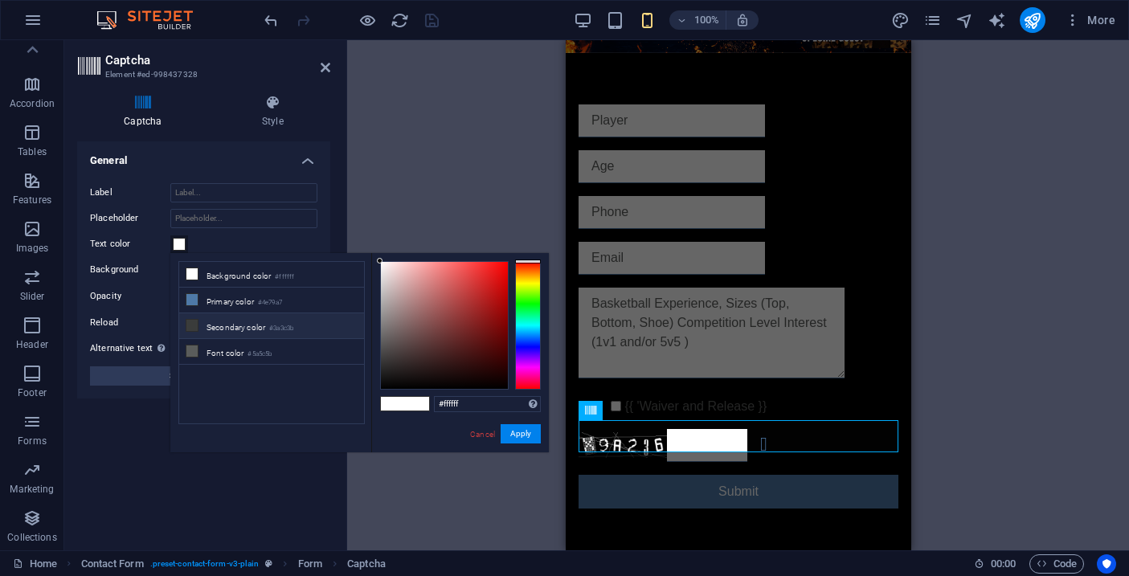
click at [191, 329] on icon at bounding box center [191, 325] width 11 height 11
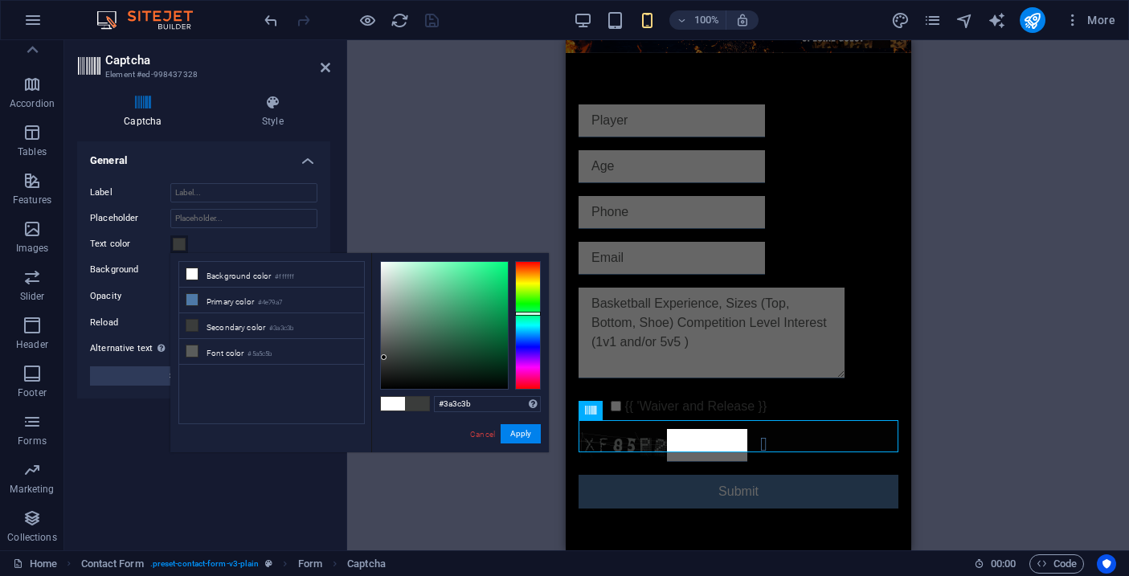
click at [390, 403] on span at bounding box center [393, 404] width 24 height 14
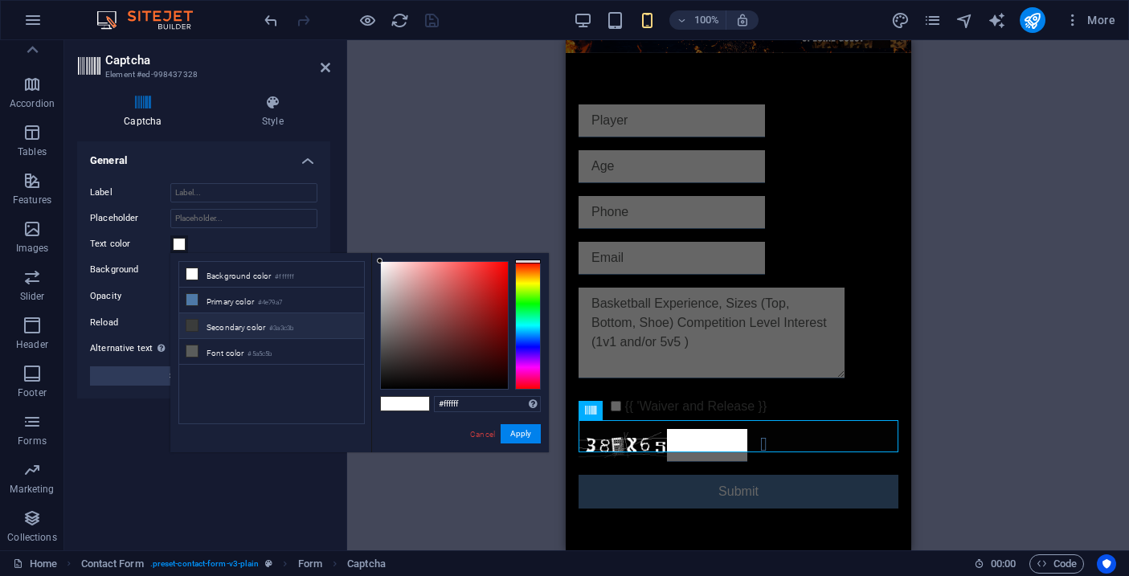
click at [193, 326] on icon at bounding box center [191, 325] width 11 height 11
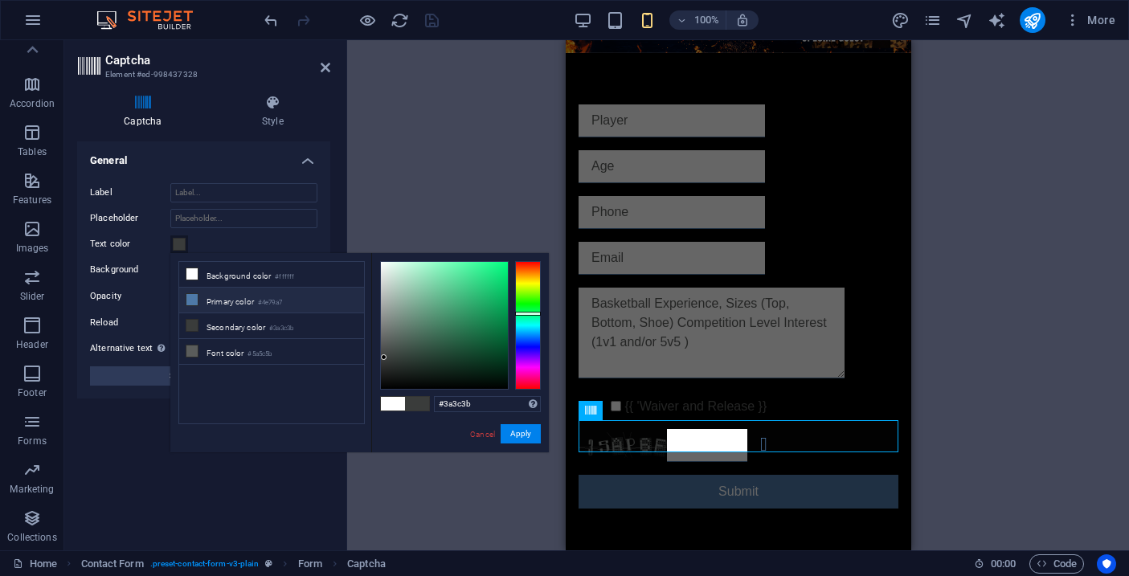
click at [191, 300] on icon at bounding box center [191, 299] width 11 height 11
type input "#4e79a7"
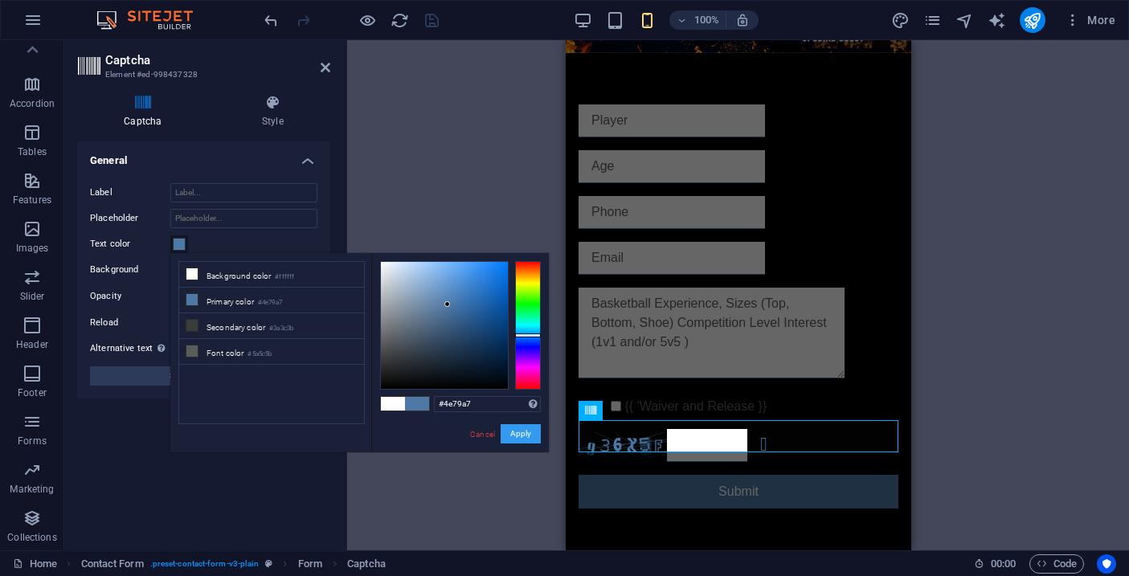
click at [514, 435] on button "Apply" at bounding box center [521, 433] width 40 height 19
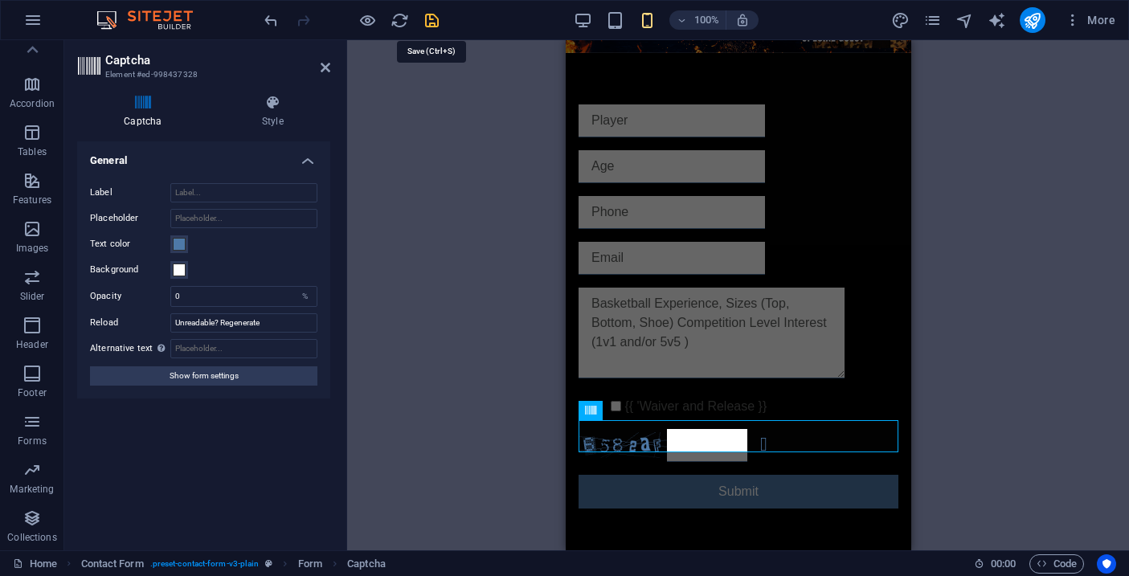
click at [431, 22] on icon "save" at bounding box center [432, 20] width 18 height 18
checkbox input "false"
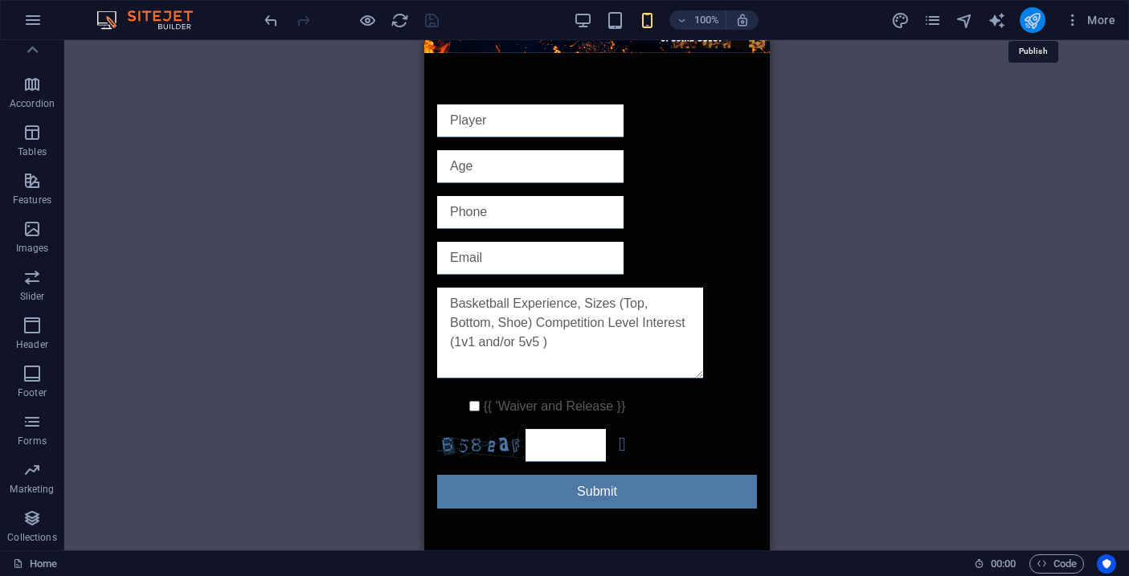
click at [1028, 22] on icon "publish" at bounding box center [1032, 20] width 18 height 18
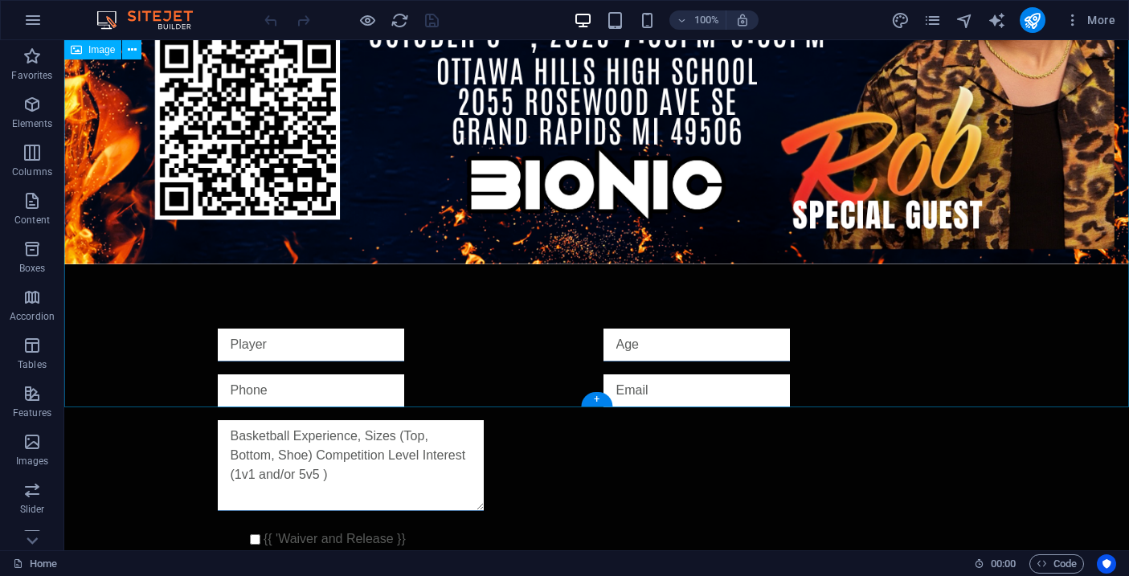
scroll to position [1256, 0]
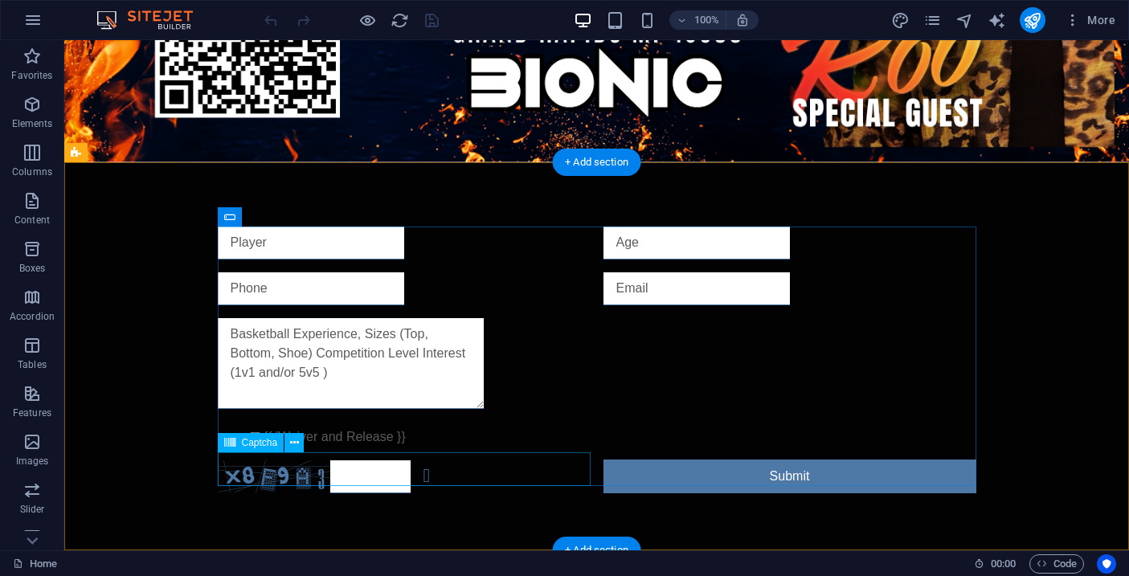
click at [282, 463] on div "Unreadable? Regenerate" at bounding box center [404, 477] width 373 height 34
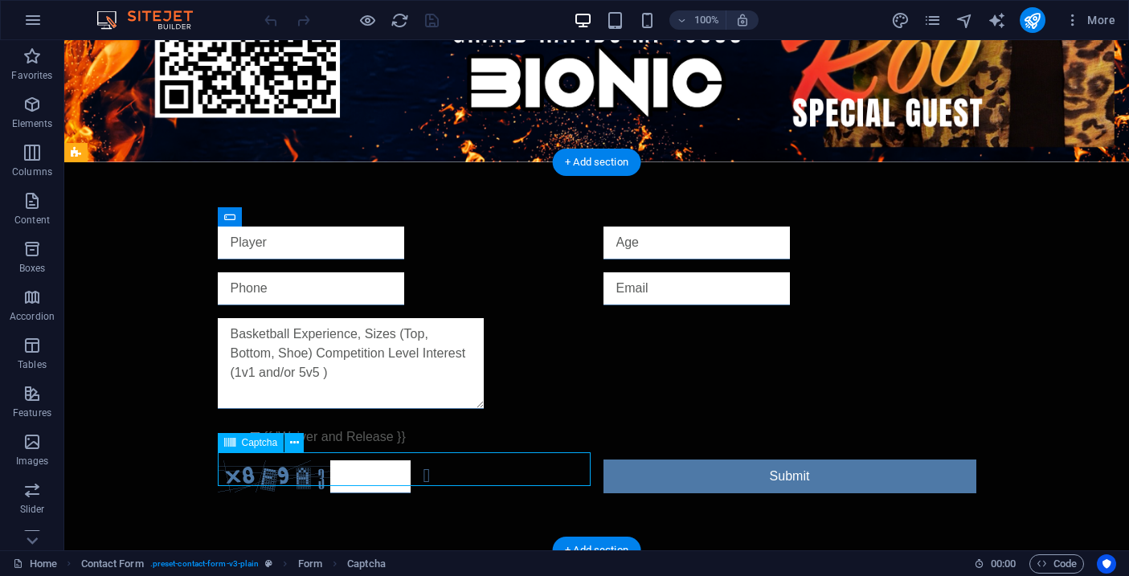
click at [282, 463] on div "Unreadable? Regenerate" at bounding box center [404, 477] width 373 height 34
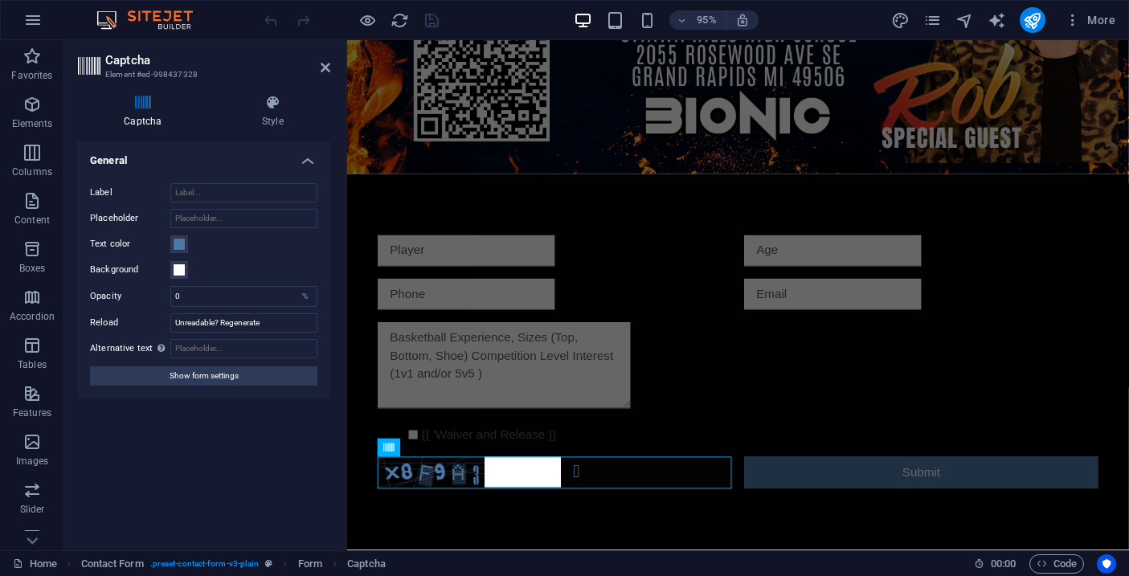
scroll to position [917, 0]
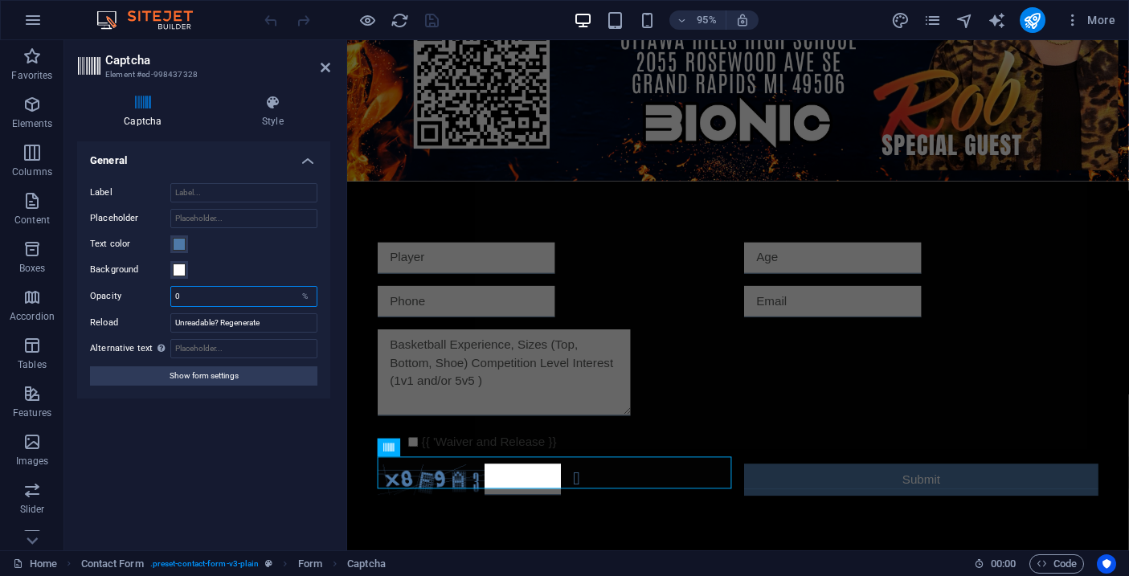
click at [273, 299] on input "0" at bounding box center [243, 296] width 145 height 19
click at [304, 296] on div "%" at bounding box center [305, 296] width 22 height 19
click at [214, 374] on span "Show form settings" at bounding box center [204, 375] width 69 height 19
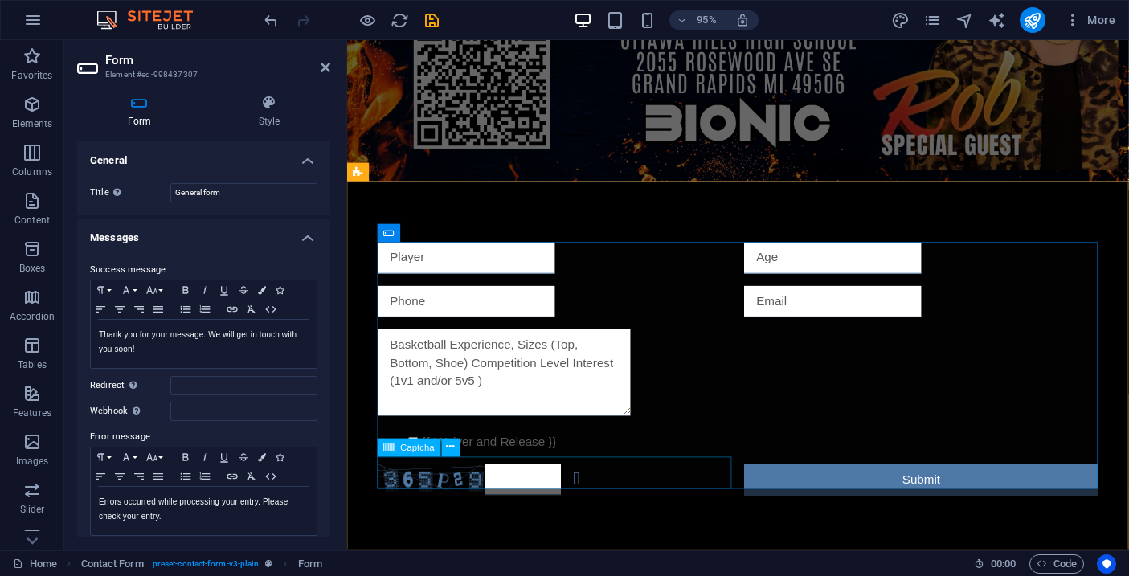
click at [408, 495] on div "Unreadable? Regenerate" at bounding box center [565, 503] width 373 height 34
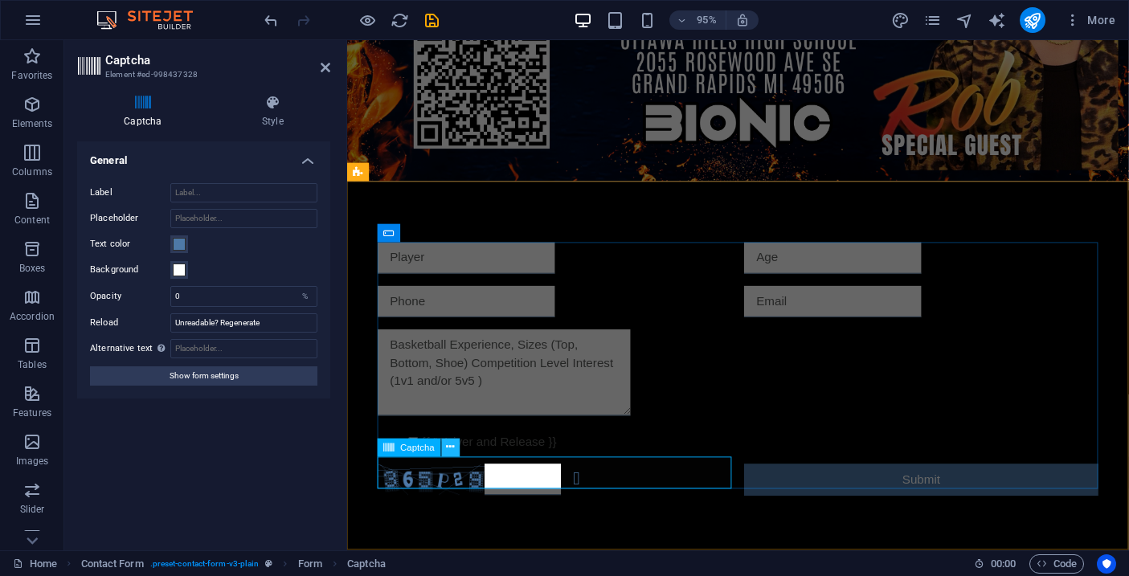
click at [452, 446] on icon at bounding box center [451, 448] width 8 height 16
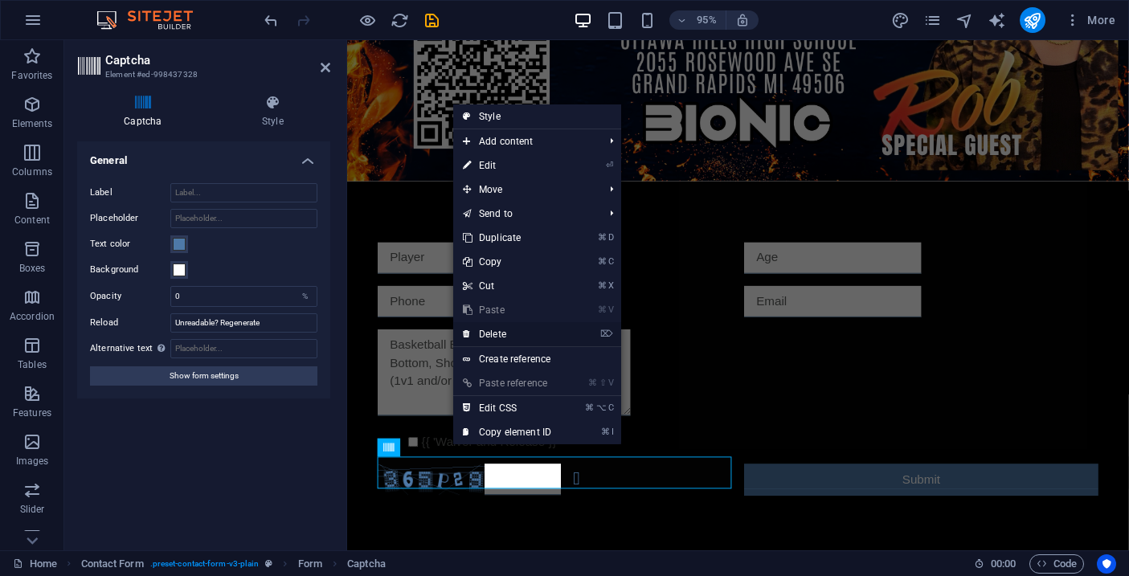
click at [499, 331] on link "⌦ Delete" at bounding box center [507, 334] width 108 height 24
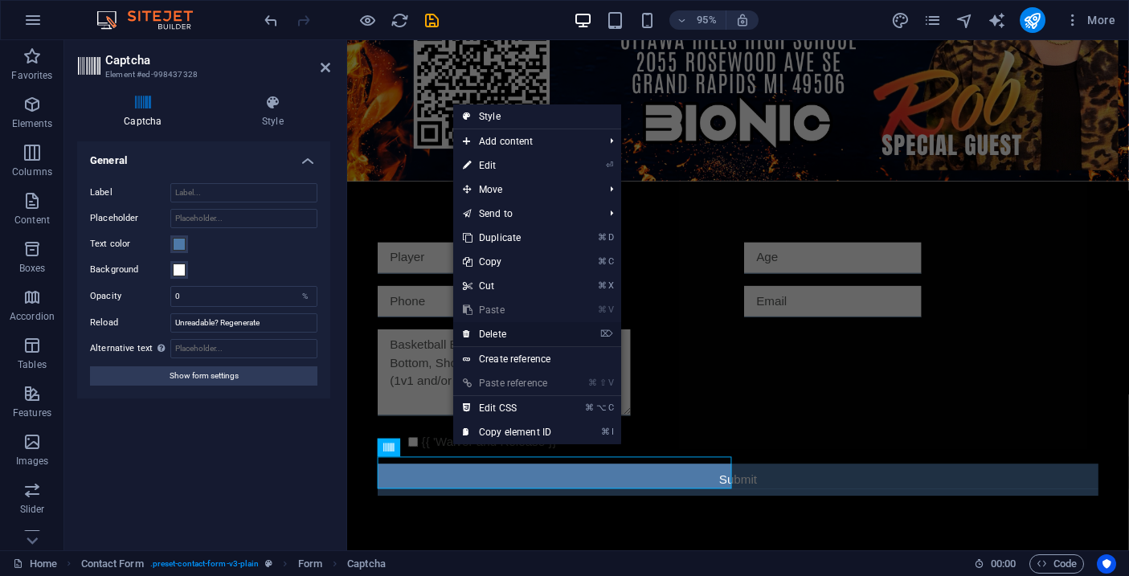
scroll to position [1256, 0]
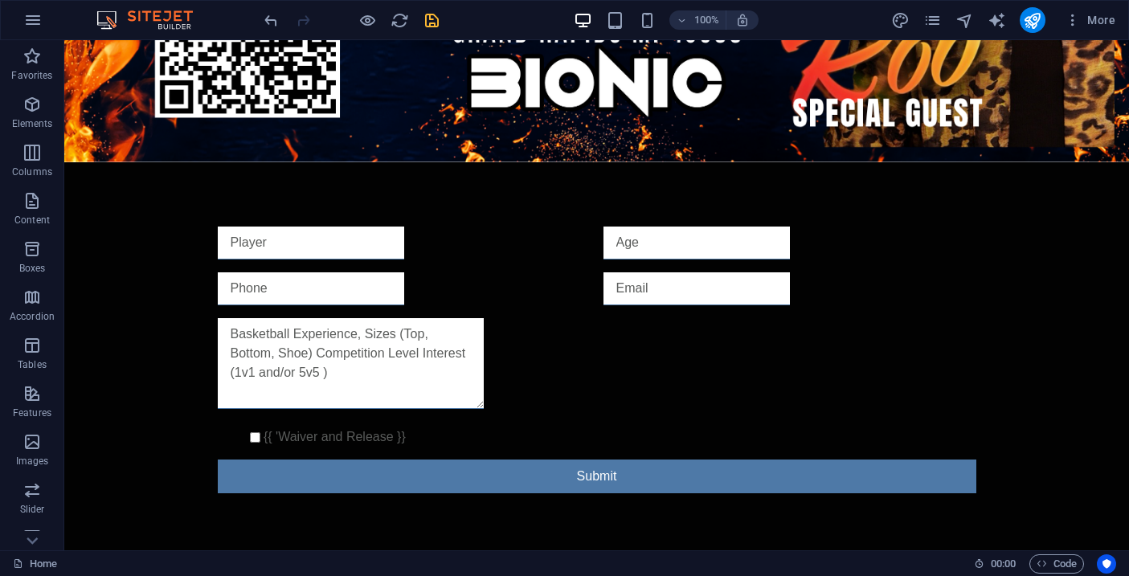
click at [429, 25] on icon "save" at bounding box center [432, 20] width 18 height 18
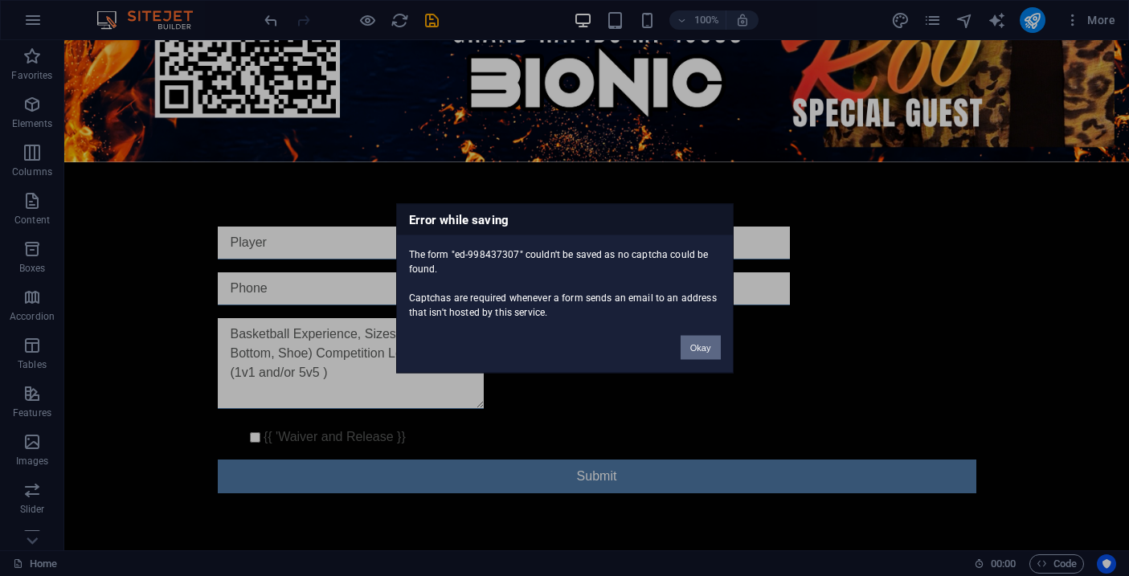
click at [701, 349] on button "Okay" at bounding box center [701, 347] width 40 height 24
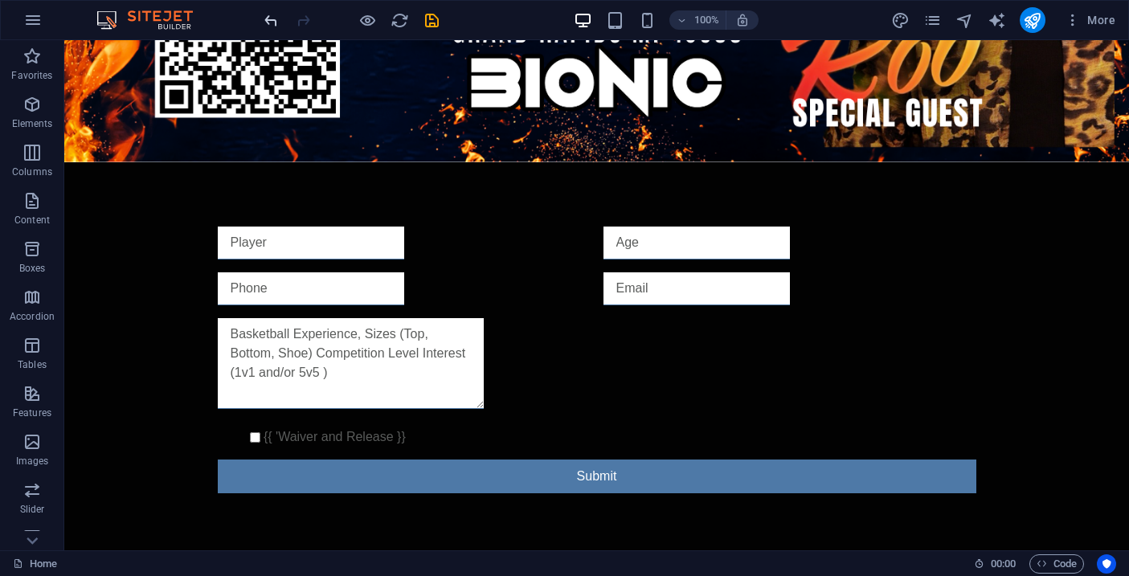
click at [271, 27] on icon "undo" at bounding box center [271, 20] width 18 height 18
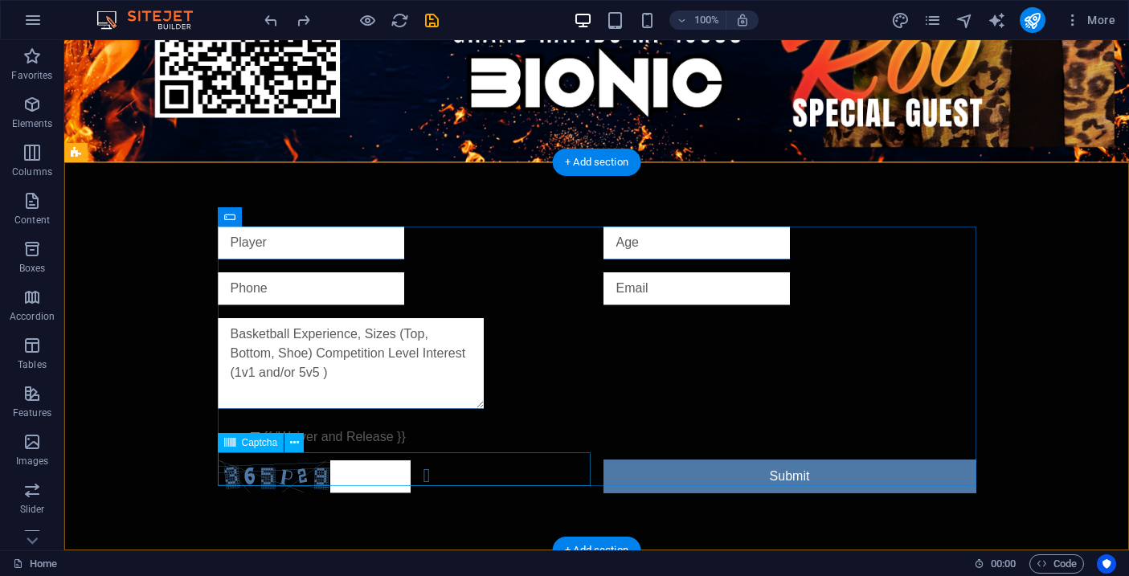
click at [298, 466] on div "Unreadable? Regenerate" at bounding box center [404, 477] width 373 height 34
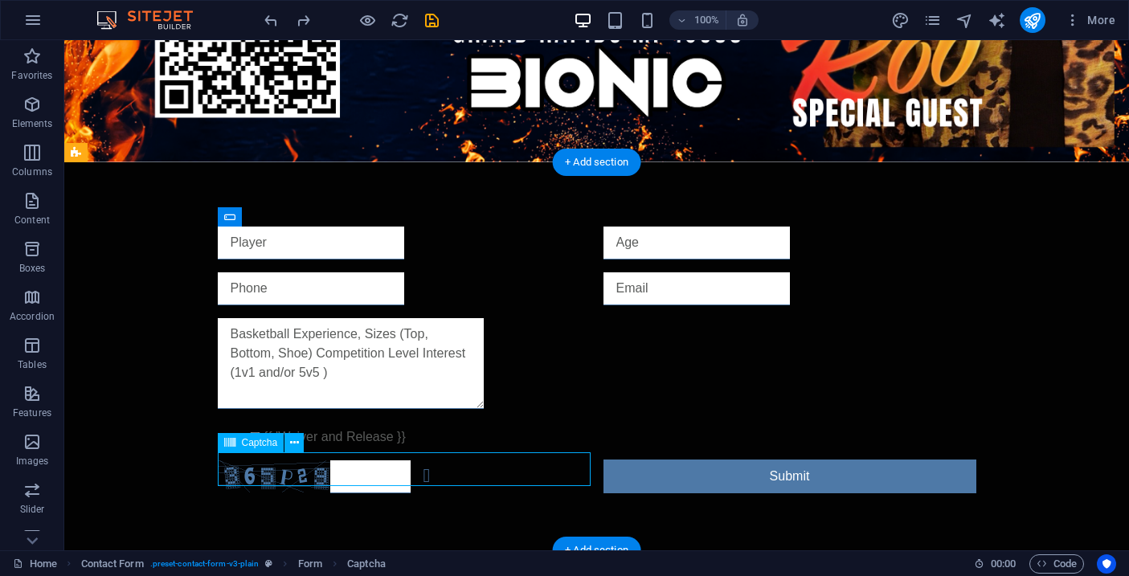
click at [298, 466] on div "Unreadable? Regenerate" at bounding box center [404, 477] width 373 height 34
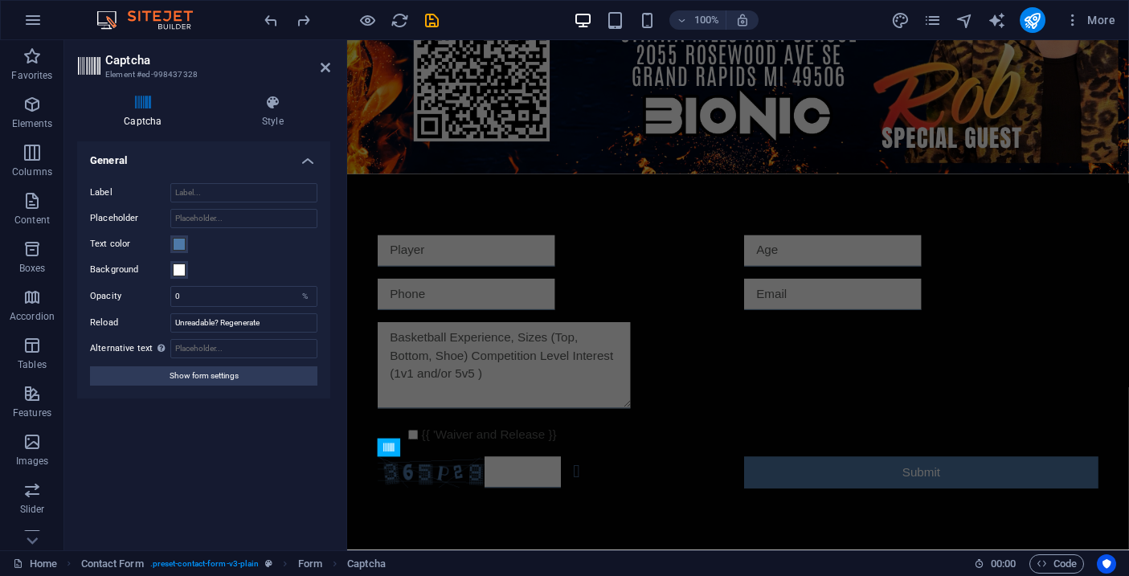
scroll to position [917, 0]
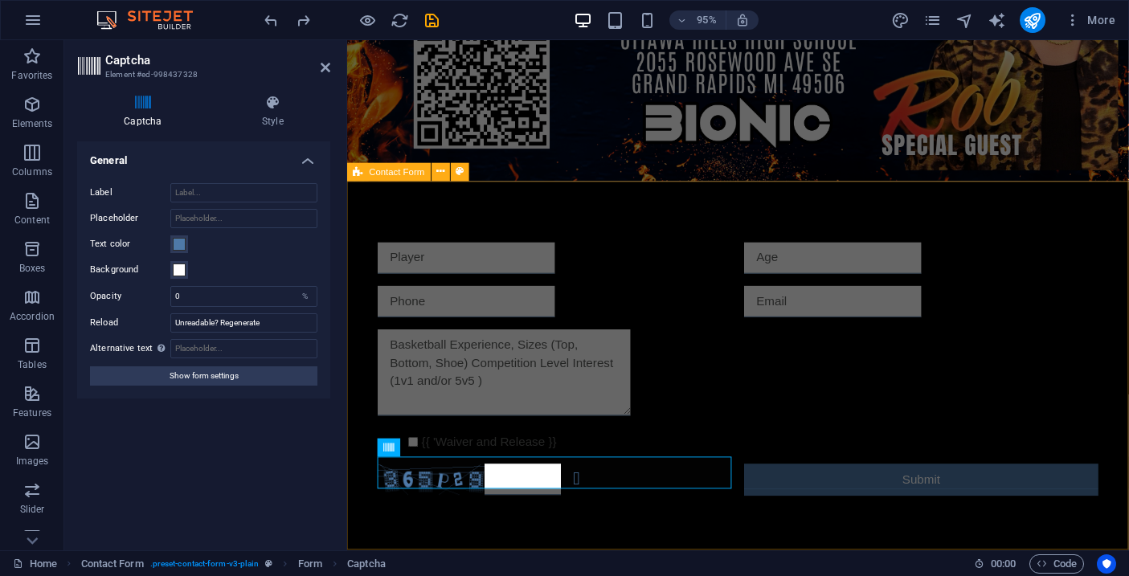
click at [516, 218] on div "{{ 'Waiver and Release }} Unreadable? Regenerate Submit" at bounding box center [758, 386] width 823 height 395
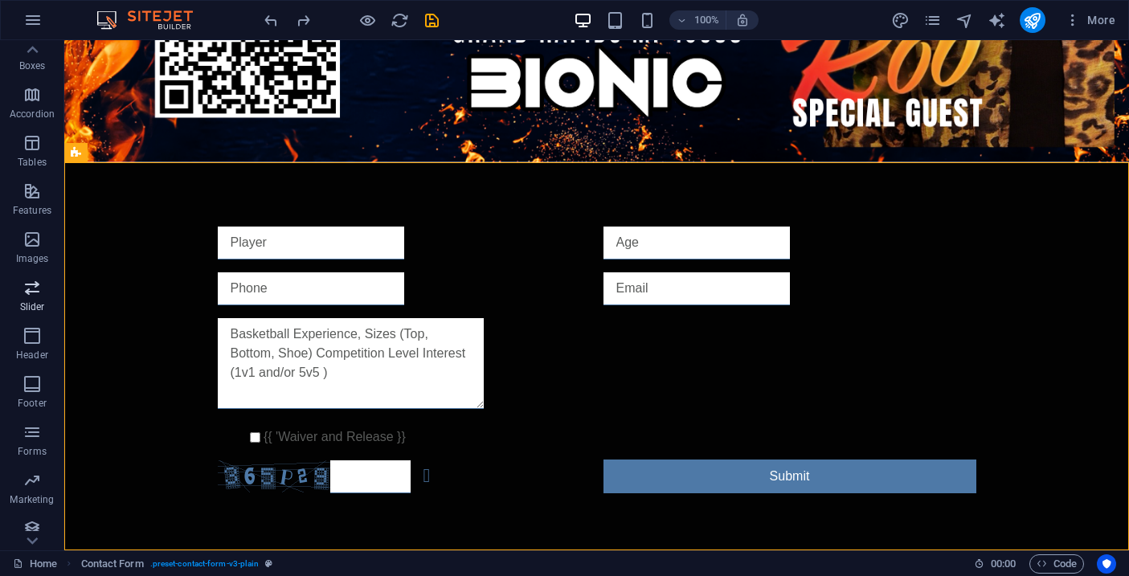
scroll to position [213, 0]
click at [31, 438] on p "Forms" at bounding box center [32, 441] width 29 height 13
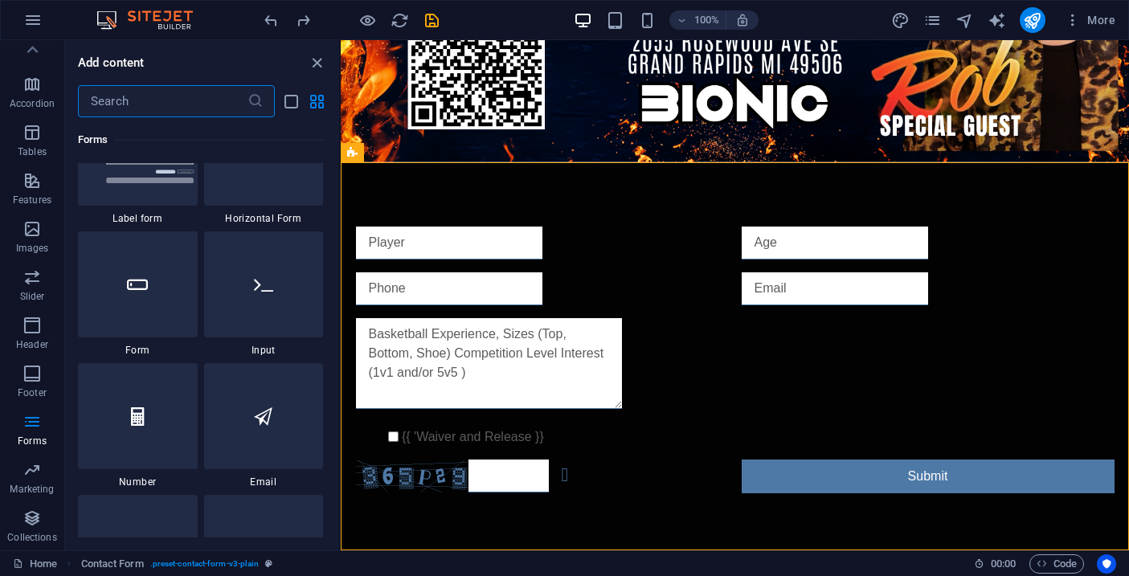
scroll to position [12061, 0]
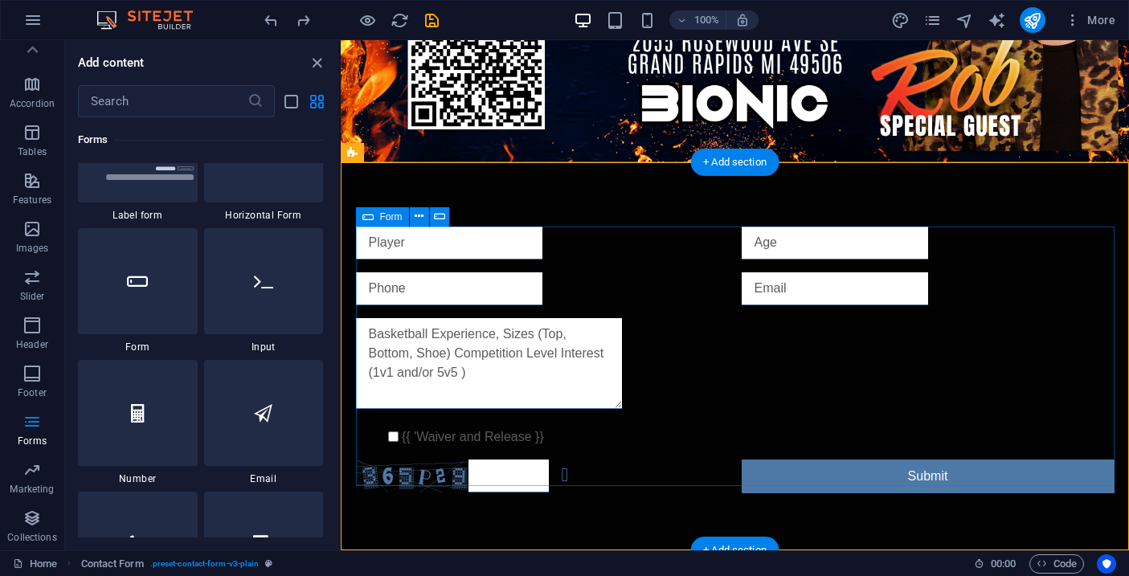
click at [641, 447] on div "{{ 'Waiver and Release }} Unreadable? Regenerate Submit" at bounding box center [735, 360] width 758 height 280
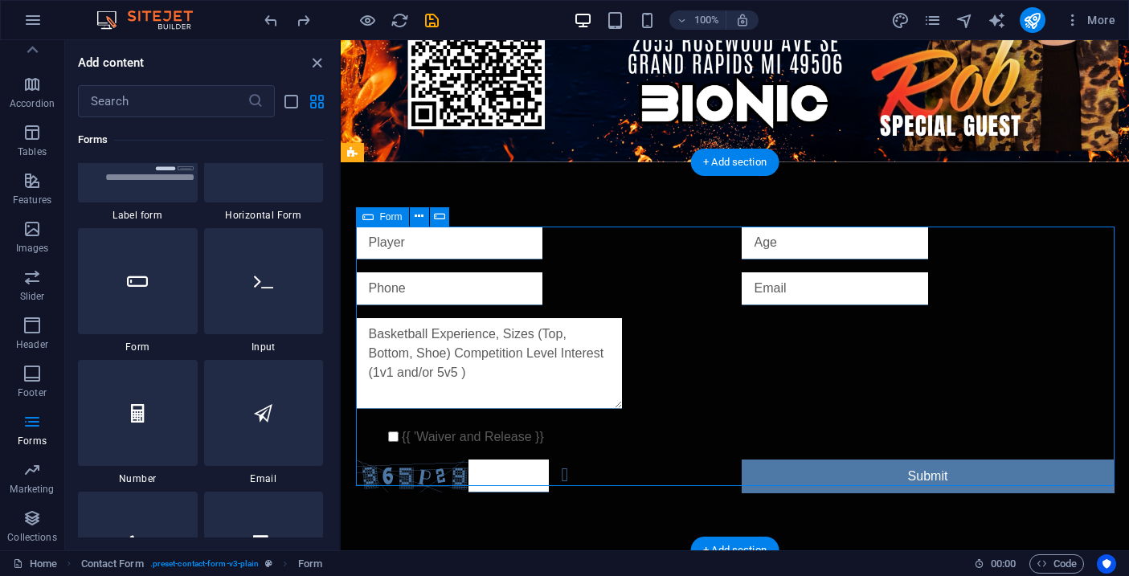
click at [641, 447] on div "{{ 'Waiver and Release }} Unreadable? Regenerate Submit" at bounding box center [735, 360] width 758 height 280
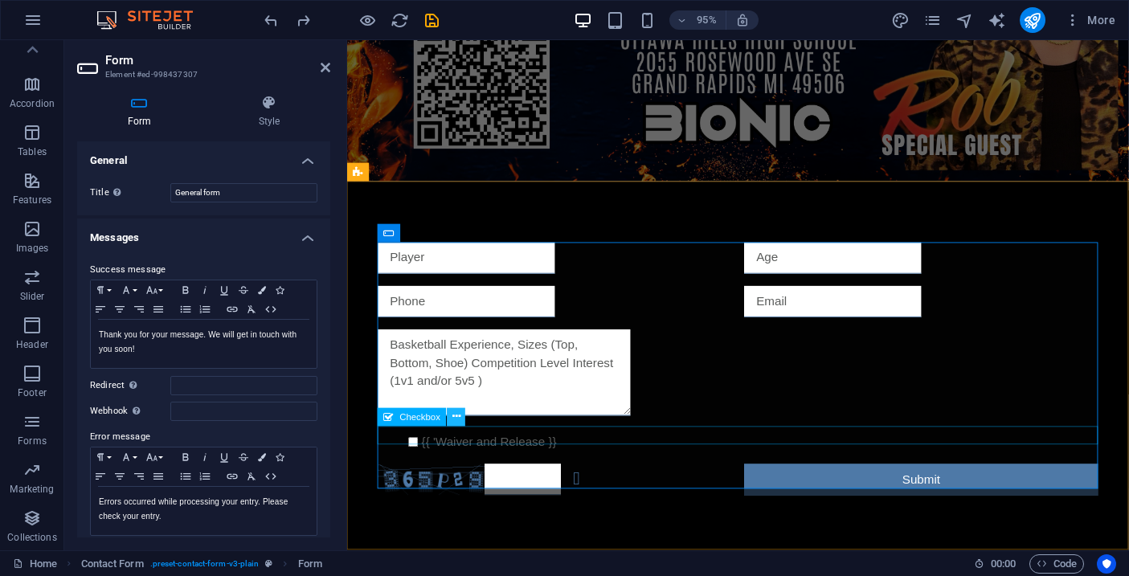
click at [457, 417] on icon at bounding box center [456, 417] width 8 height 16
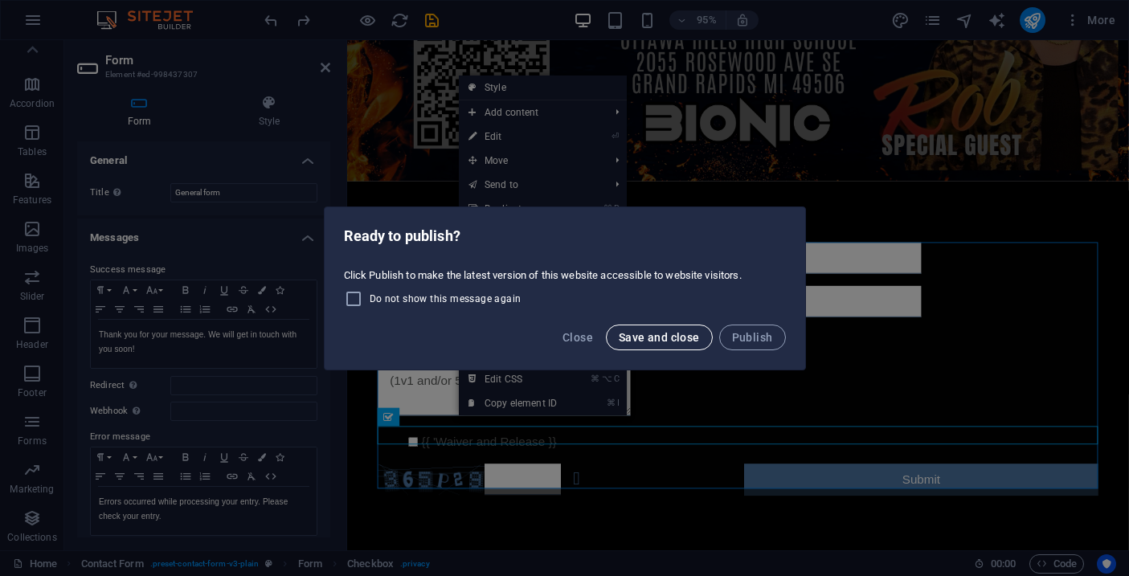
click at [690, 336] on span "Save and close" at bounding box center [659, 337] width 81 height 13
checkbox input "false"
